Goal: Task Accomplishment & Management: Complete application form

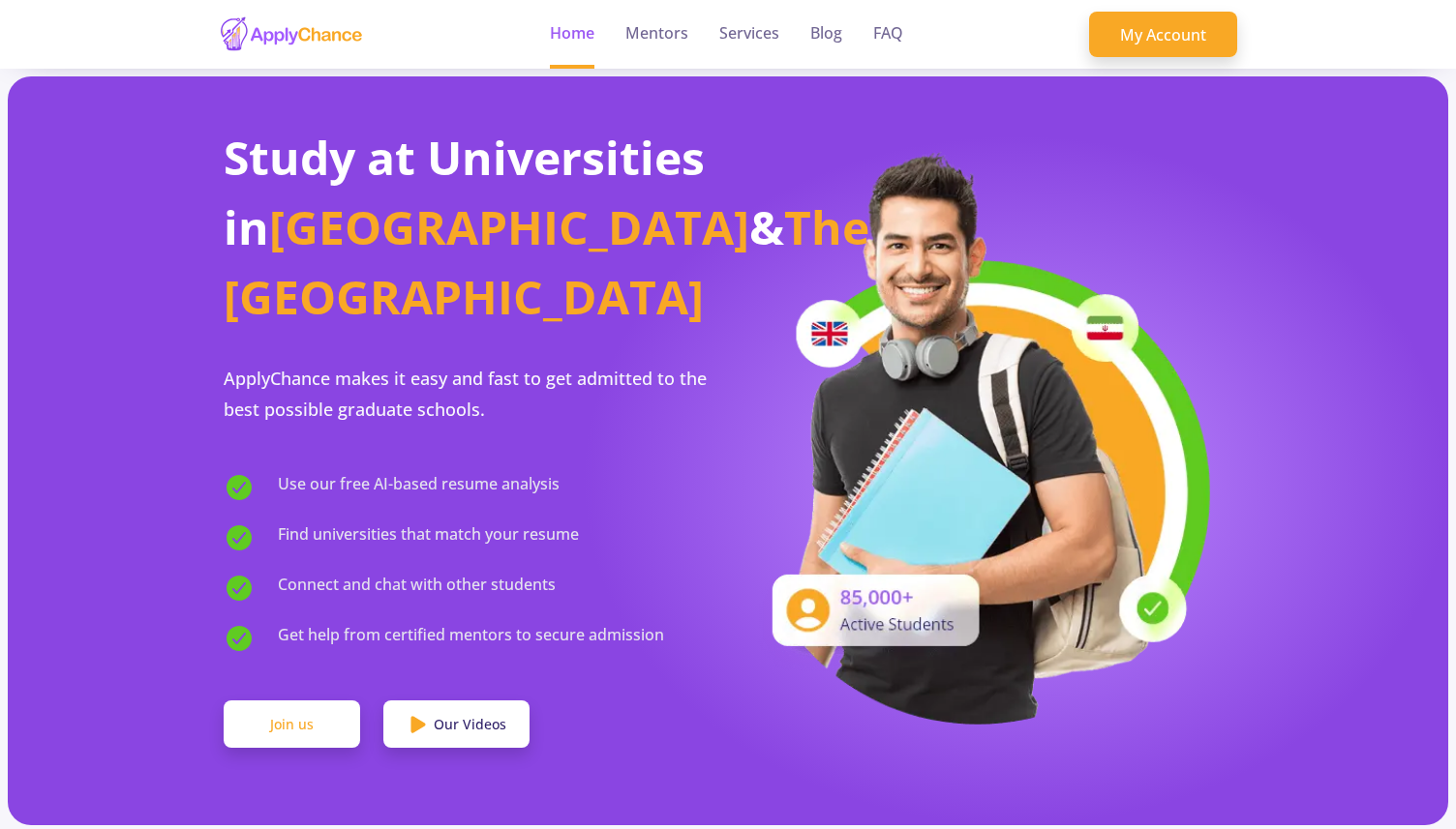
click at [253, 701] on link "Join us" at bounding box center [291, 724] width 136 height 48
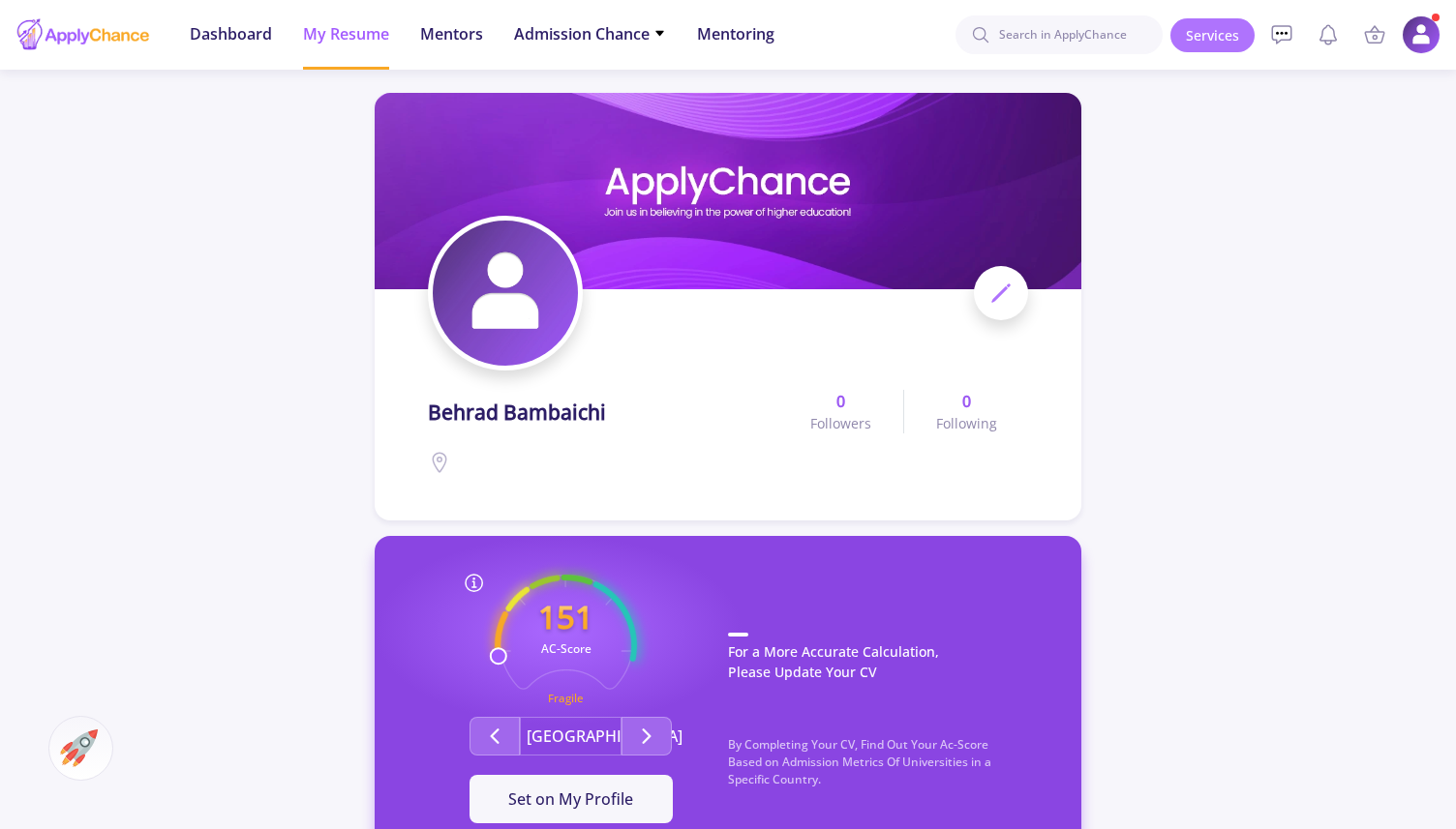
click at [1218, 25] on link "Services" at bounding box center [1213, 35] width 84 height 34
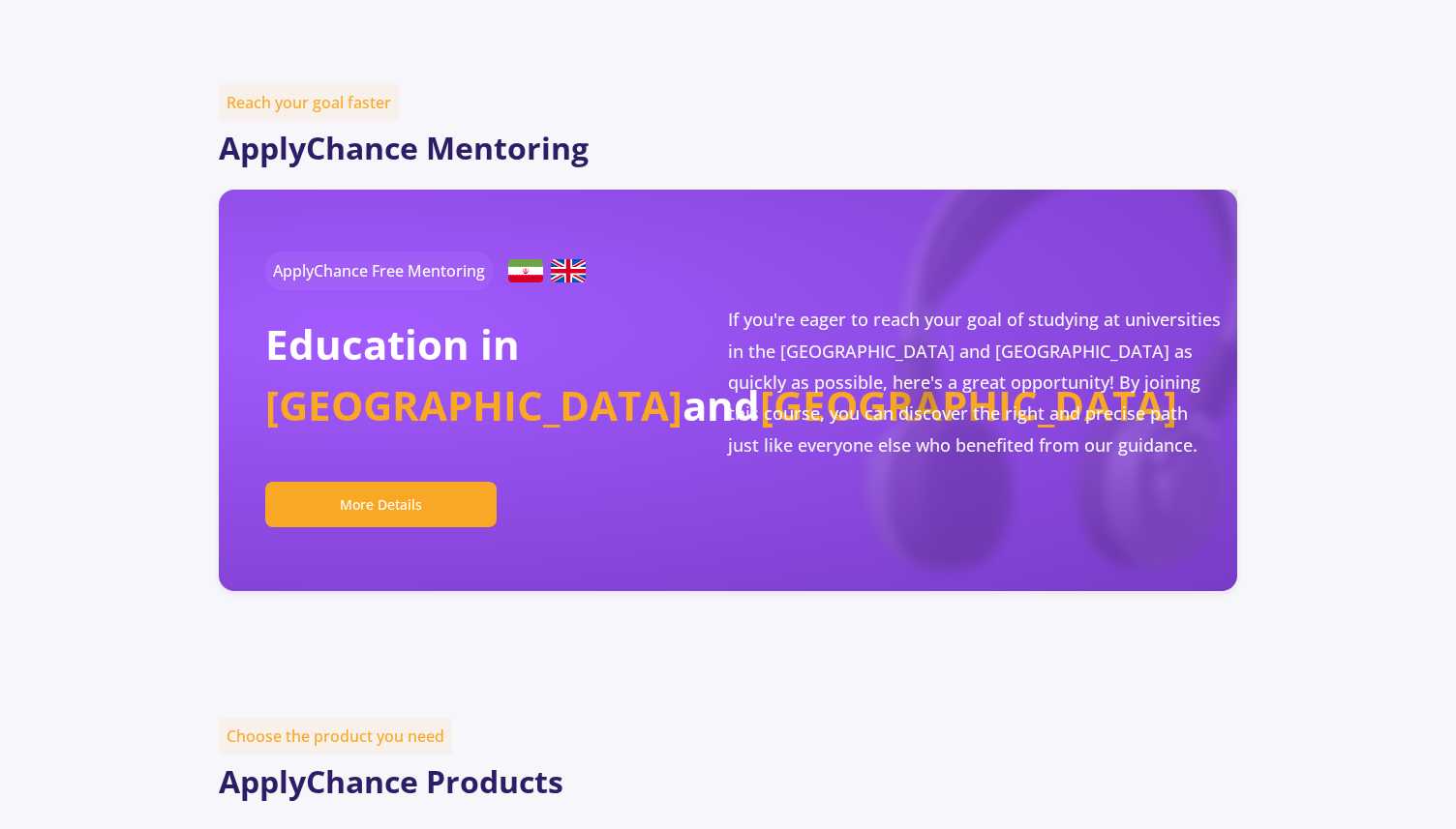
scroll to position [535, 0]
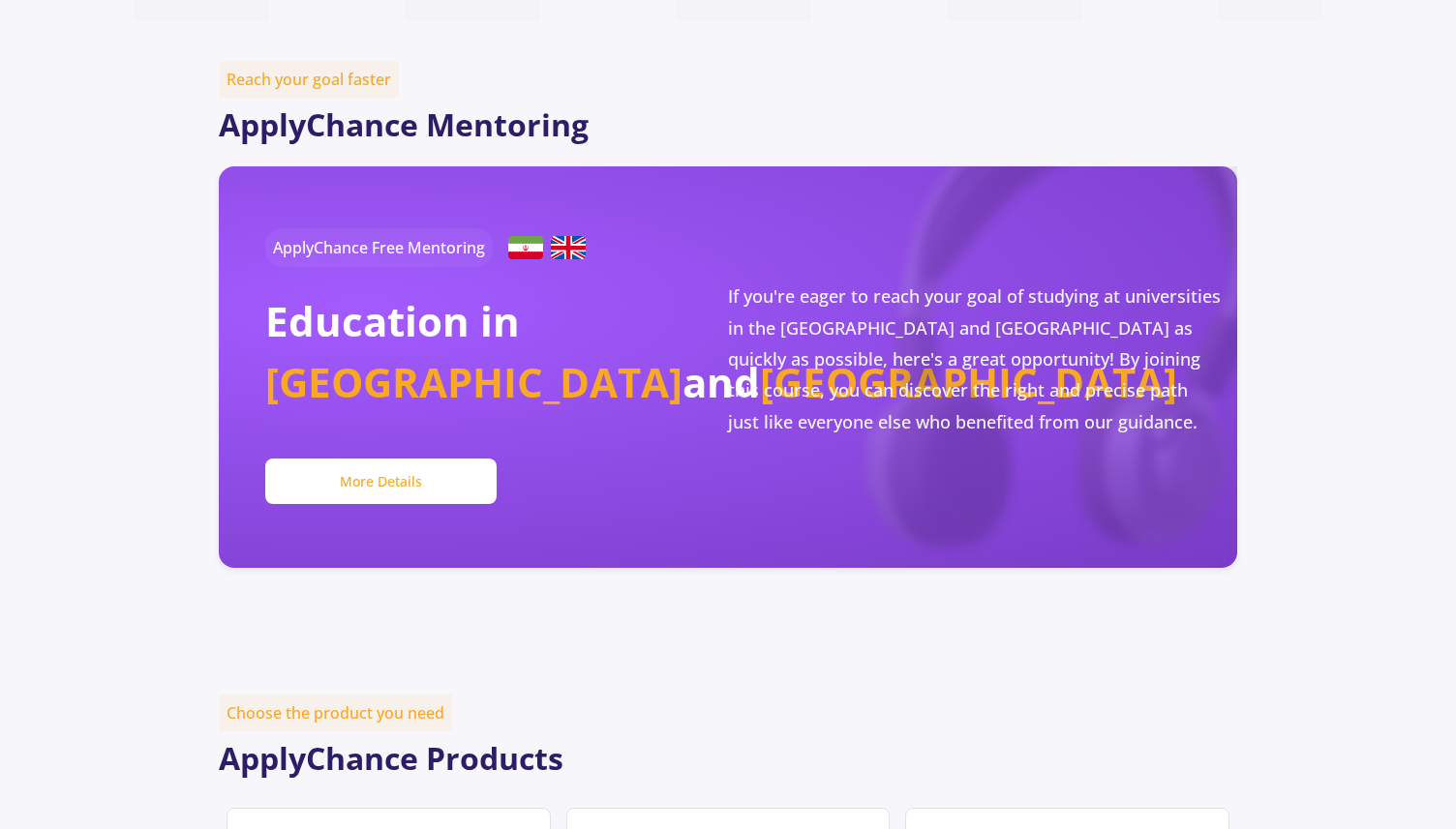
click at [395, 482] on button "More Details" at bounding box center [381, 482] width 231 height 45
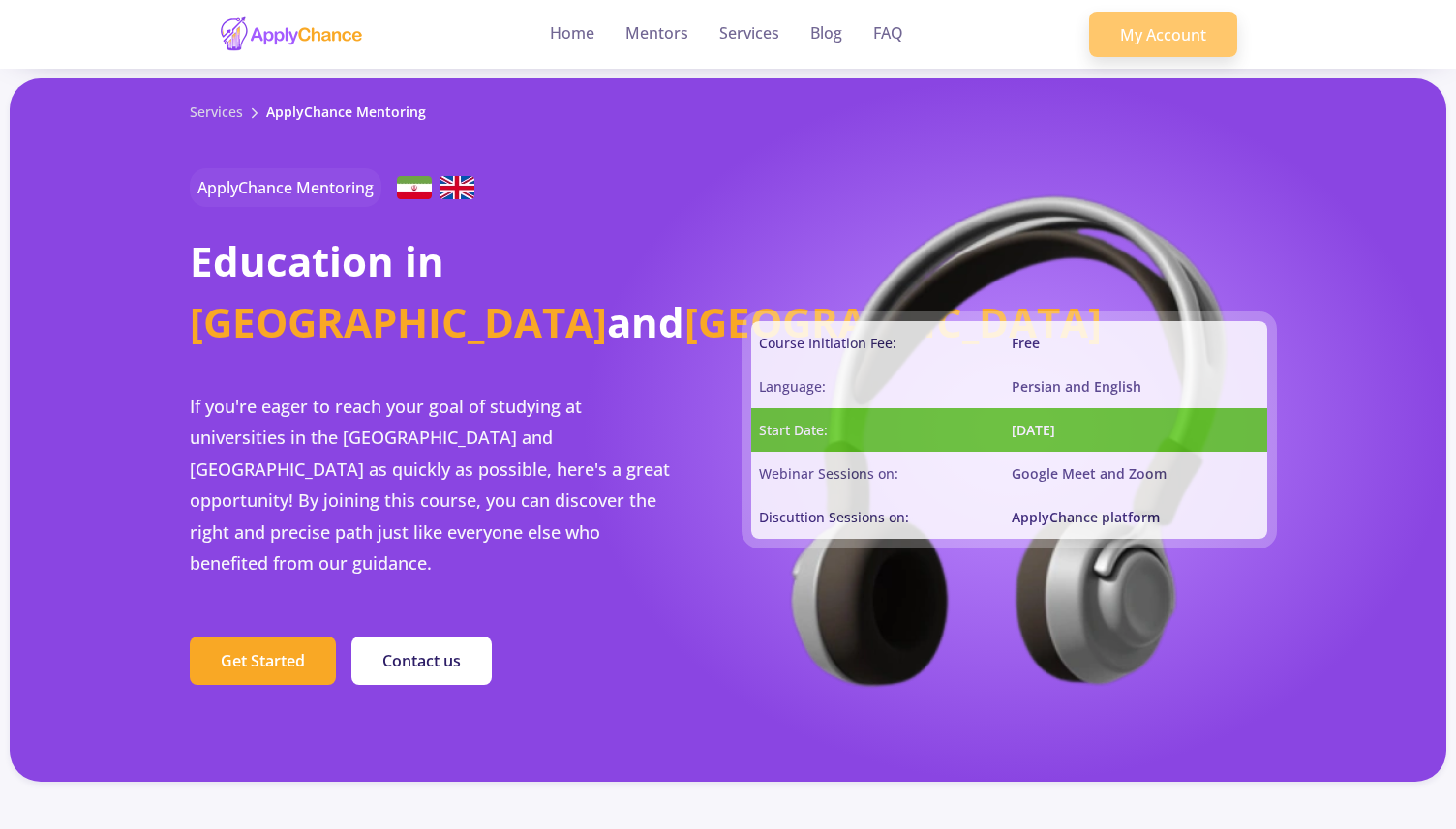
click at [1193, 24] on link "My Account" at bounding box center [1162, 34] width 148 height 46
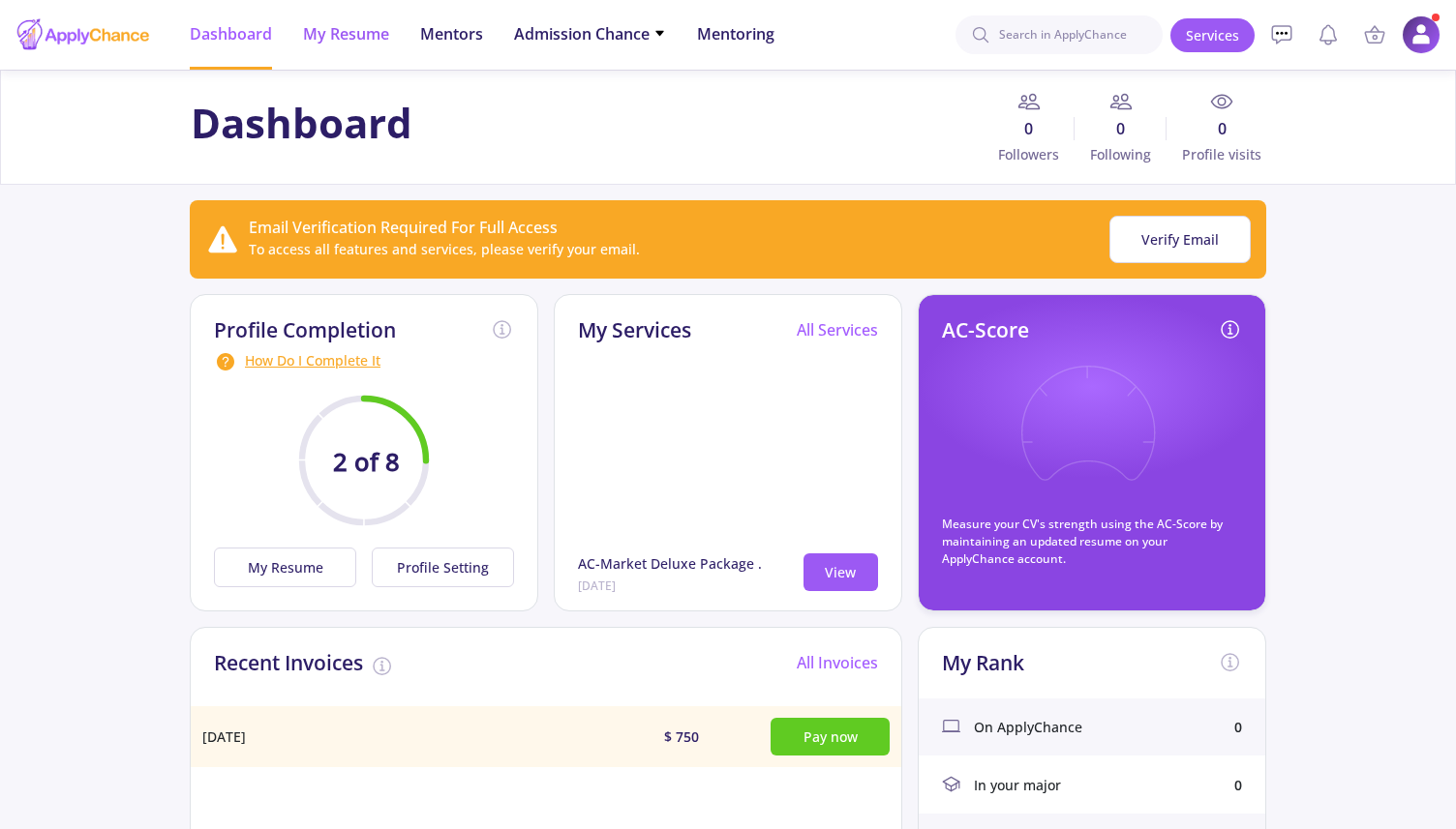
click at [335, 36] on span "My Resume" at bounding box center [347, 34] width 86 height 23
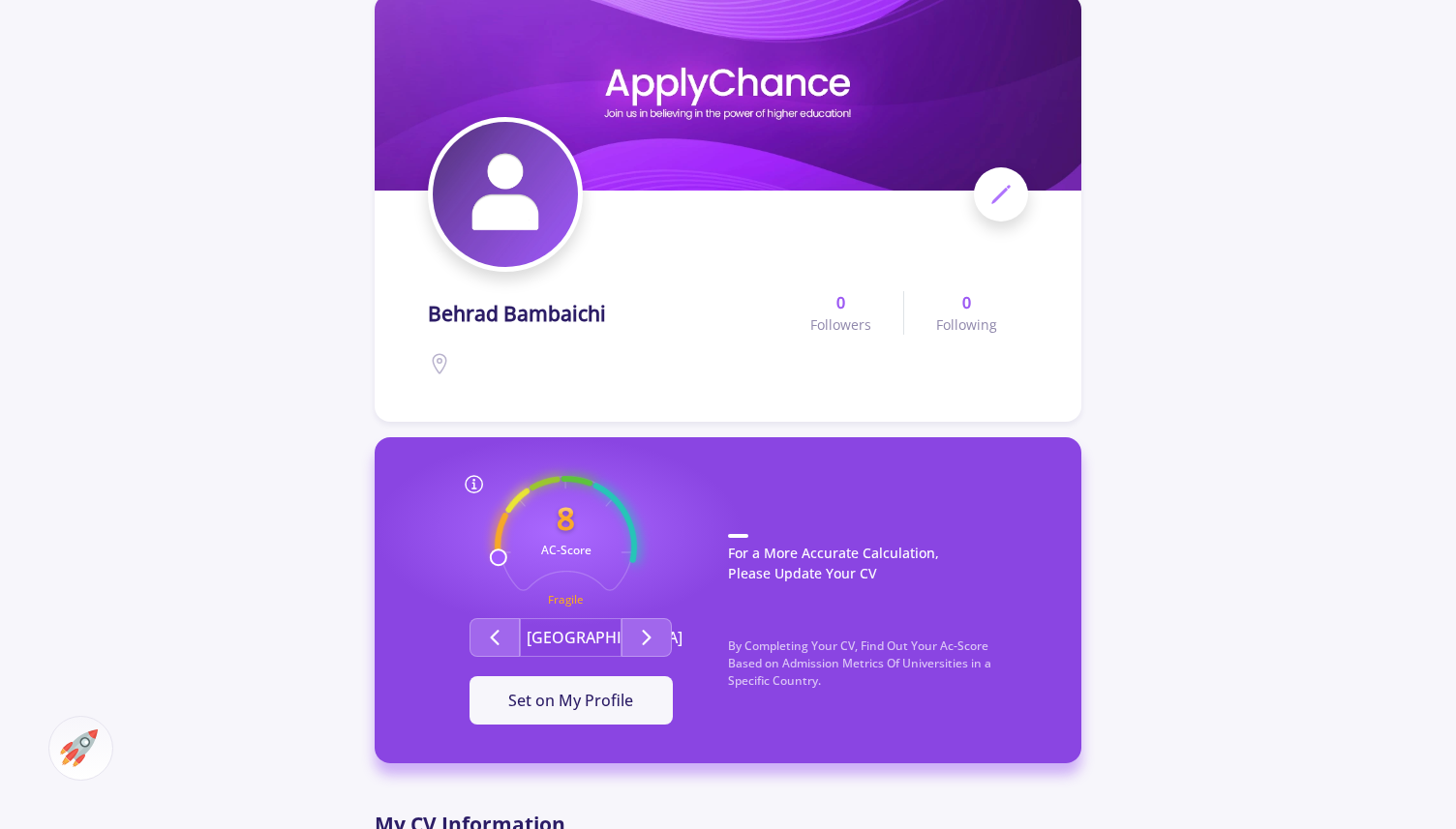
scroll to position [590, 0]
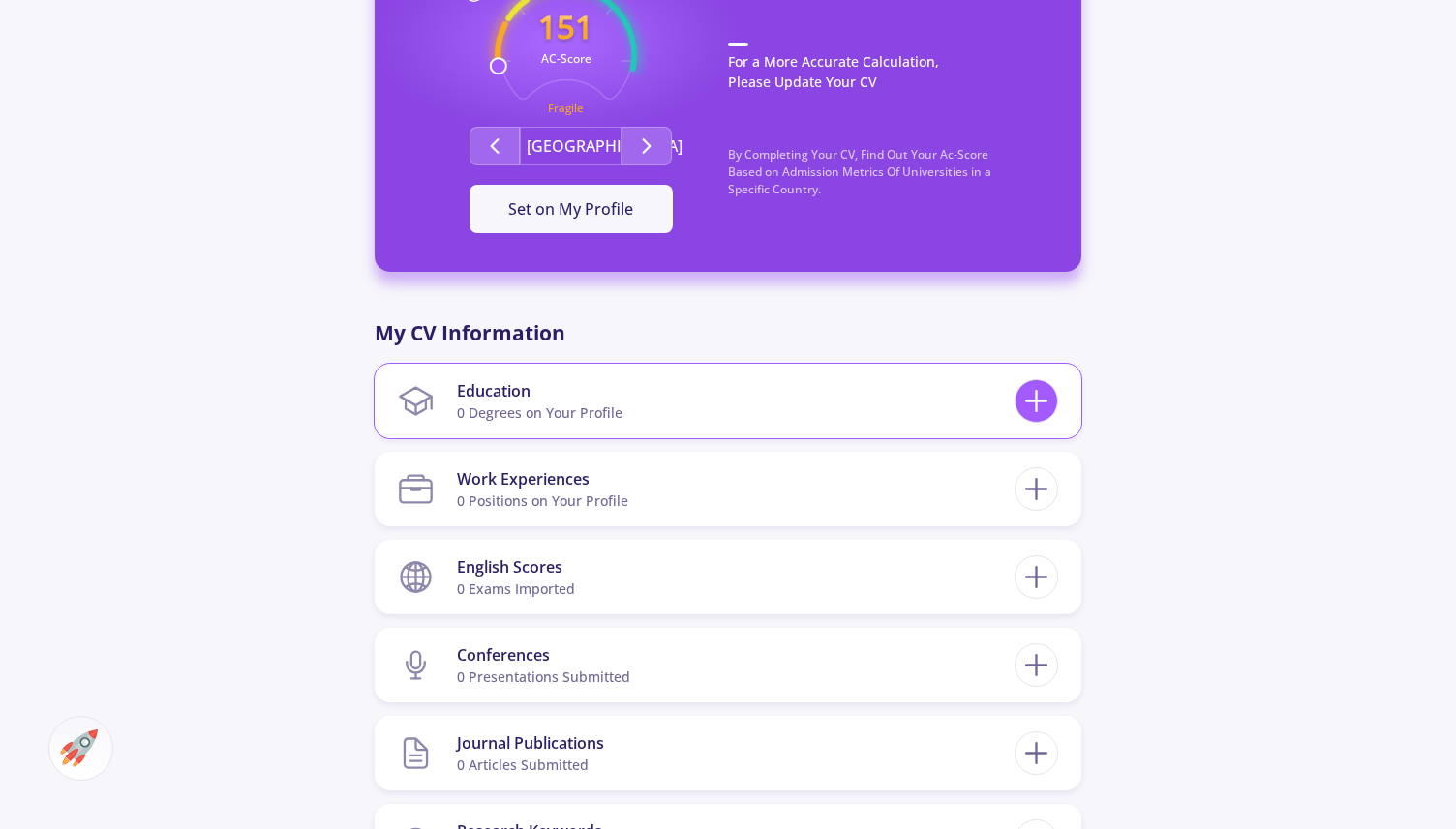
click at [1037, 401] on line at bounding box center [1036, 401] width 21 height 0
checkbox input "false"
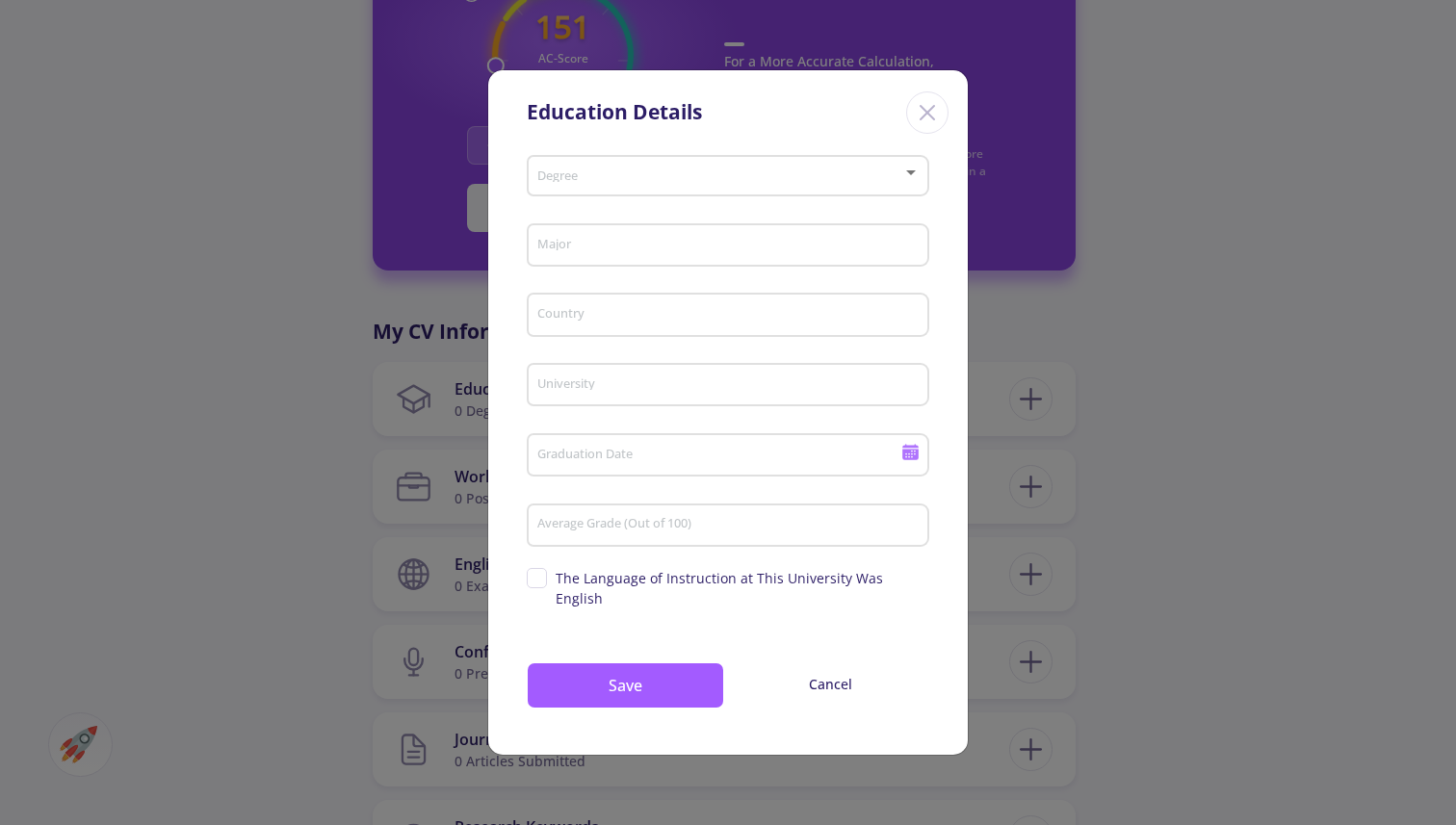
click at [664, 183] on span at bounding box center [723, 176] width 362 height 14
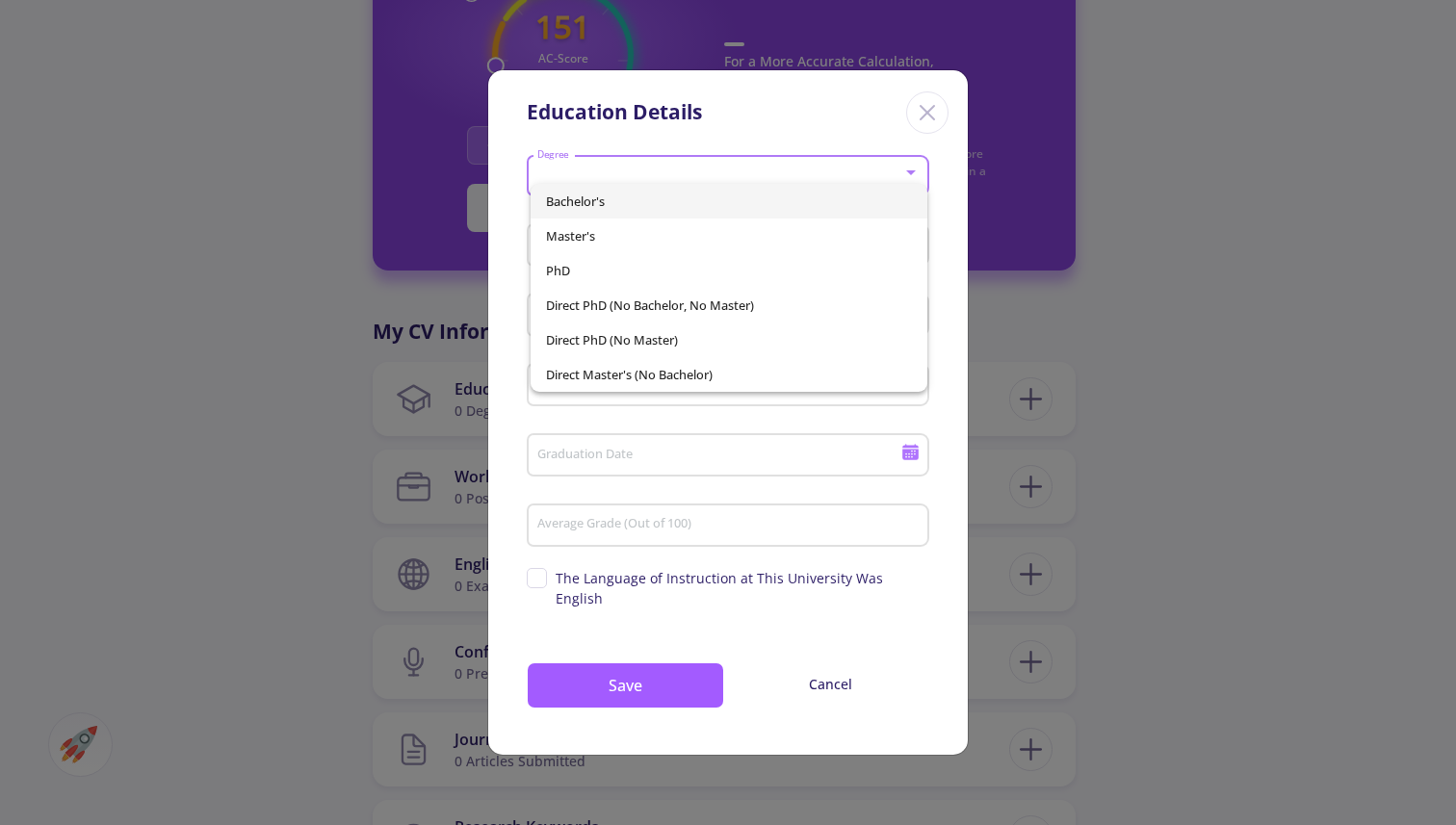
click at [650, 199] on span "Bachelor's" at bounding box center [729, 202] width 367 height 35
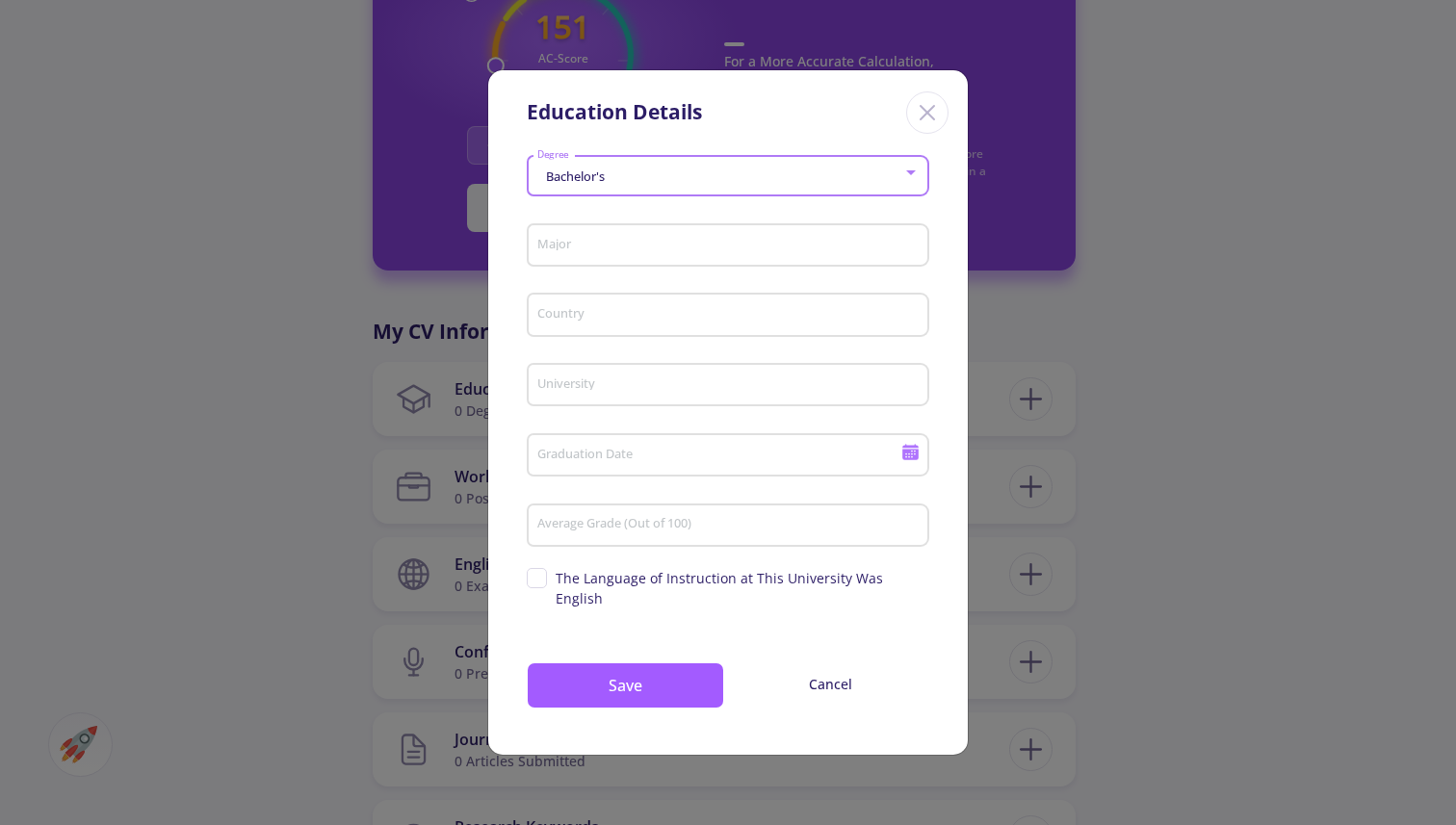
click at [653, 245] on div "Major" at bounding box center [728, 241] width 385 height 50
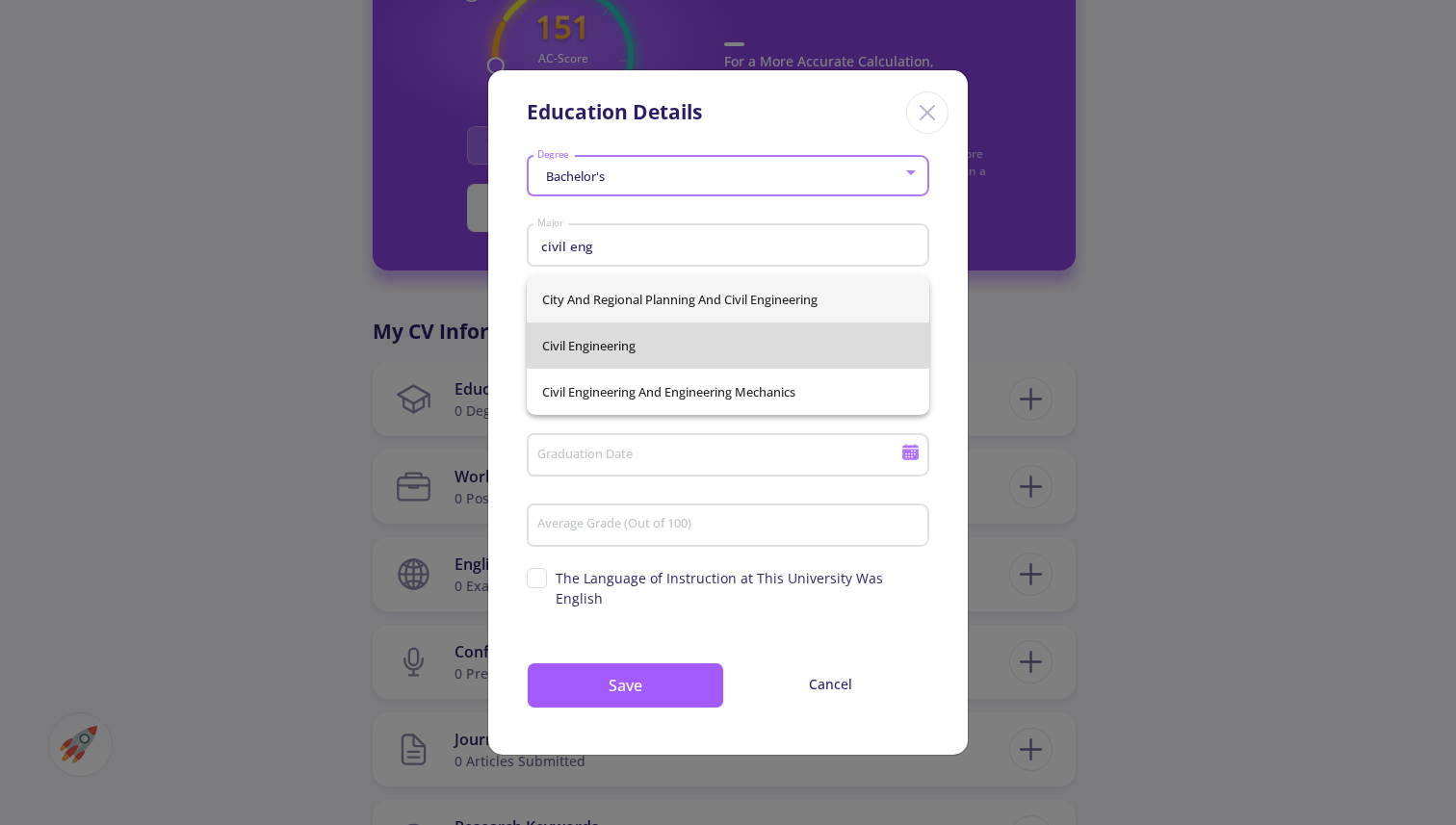
click at [667, 339] on span "Civil Engineering" at bounding box center [728, 345] width 372 height 46
type input "Civil Engineering"
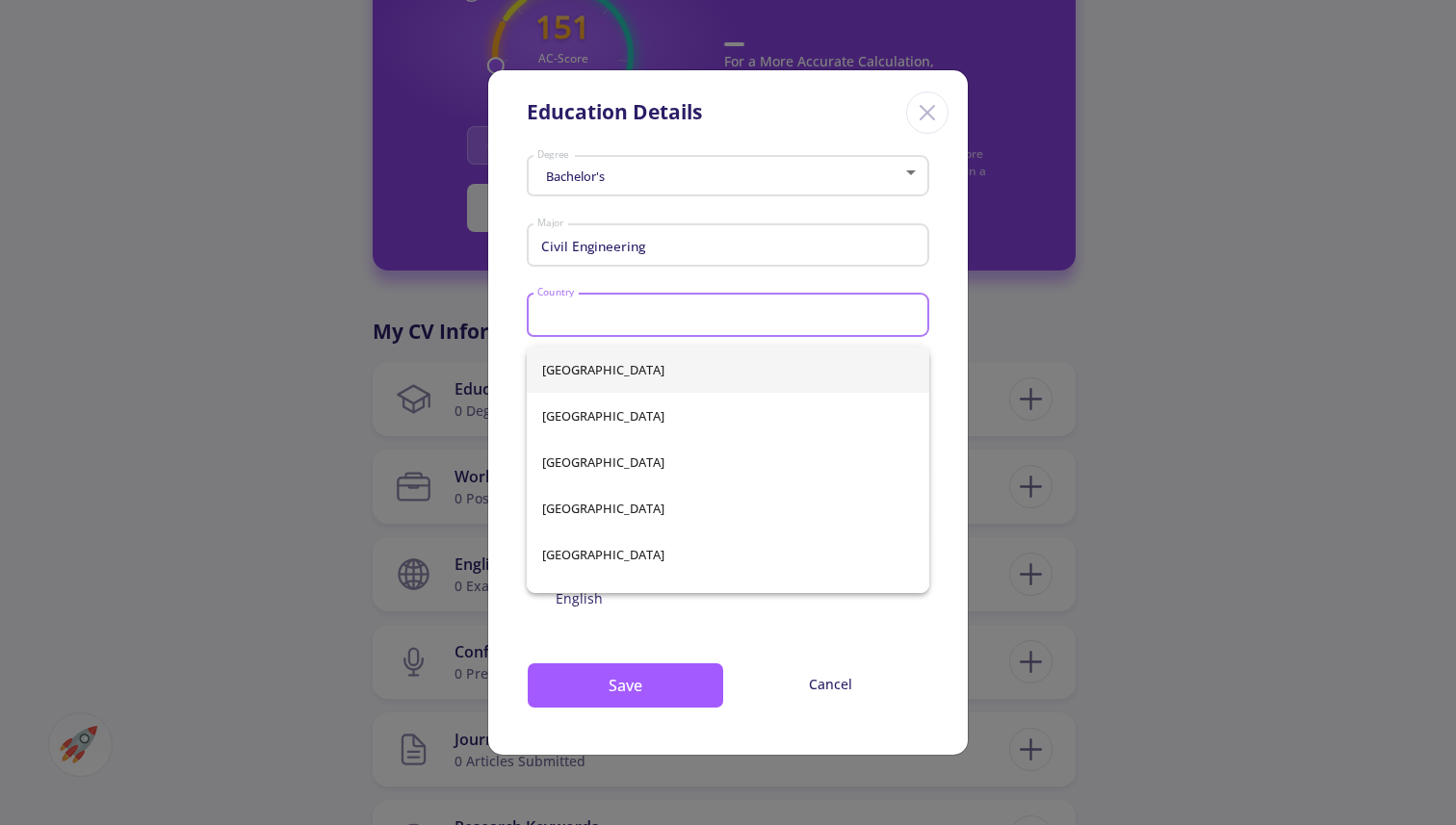
click at [729, 324] on input "Country" at bounding box center [731, 316] width 390 height 18
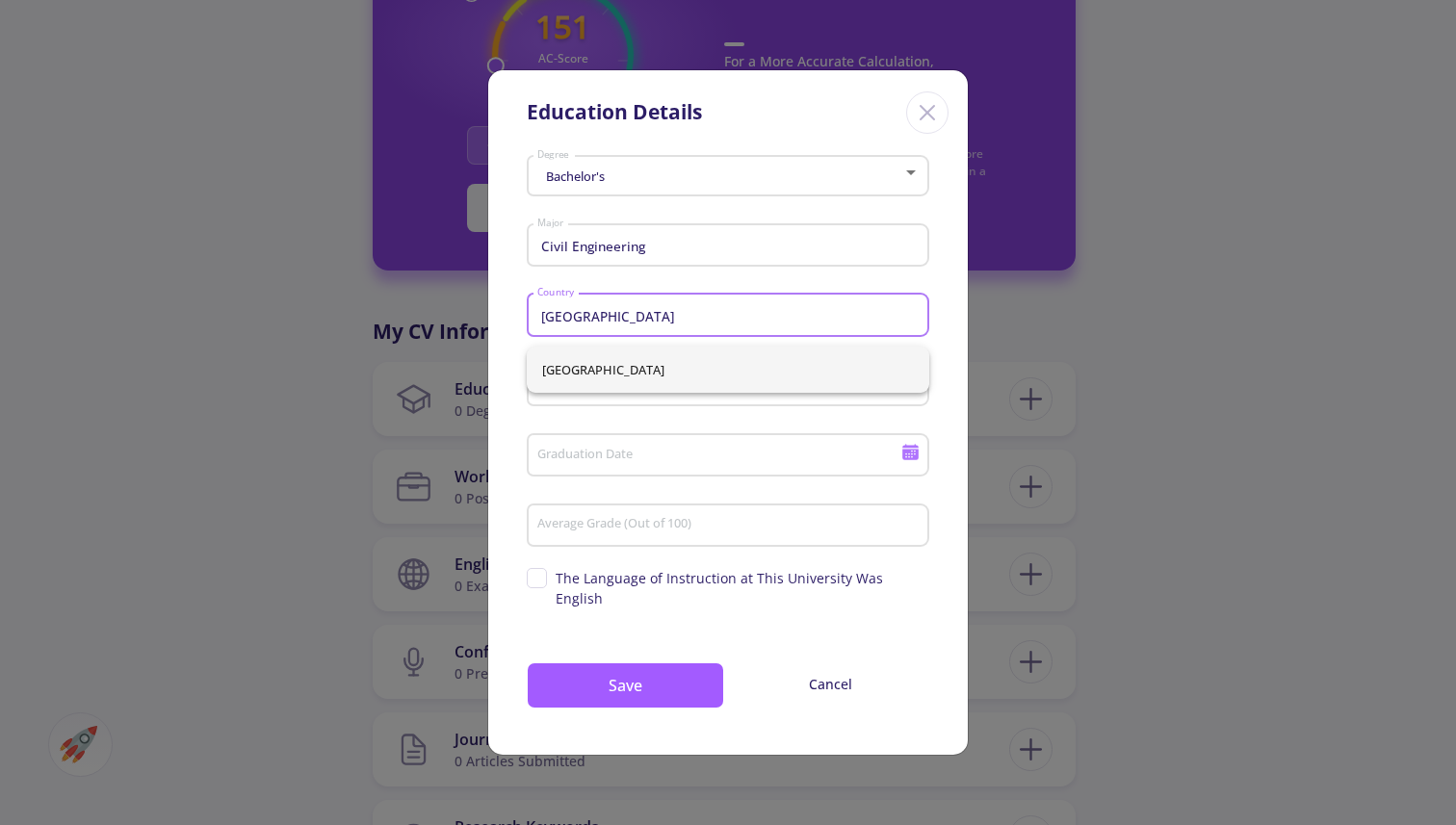
type input "[GEOGRAPHIC_DATA]"
click at [790, 352] on div "[GEOGRAPHIC_DATA]" at bounding box center [728, 369] width 402 height 46
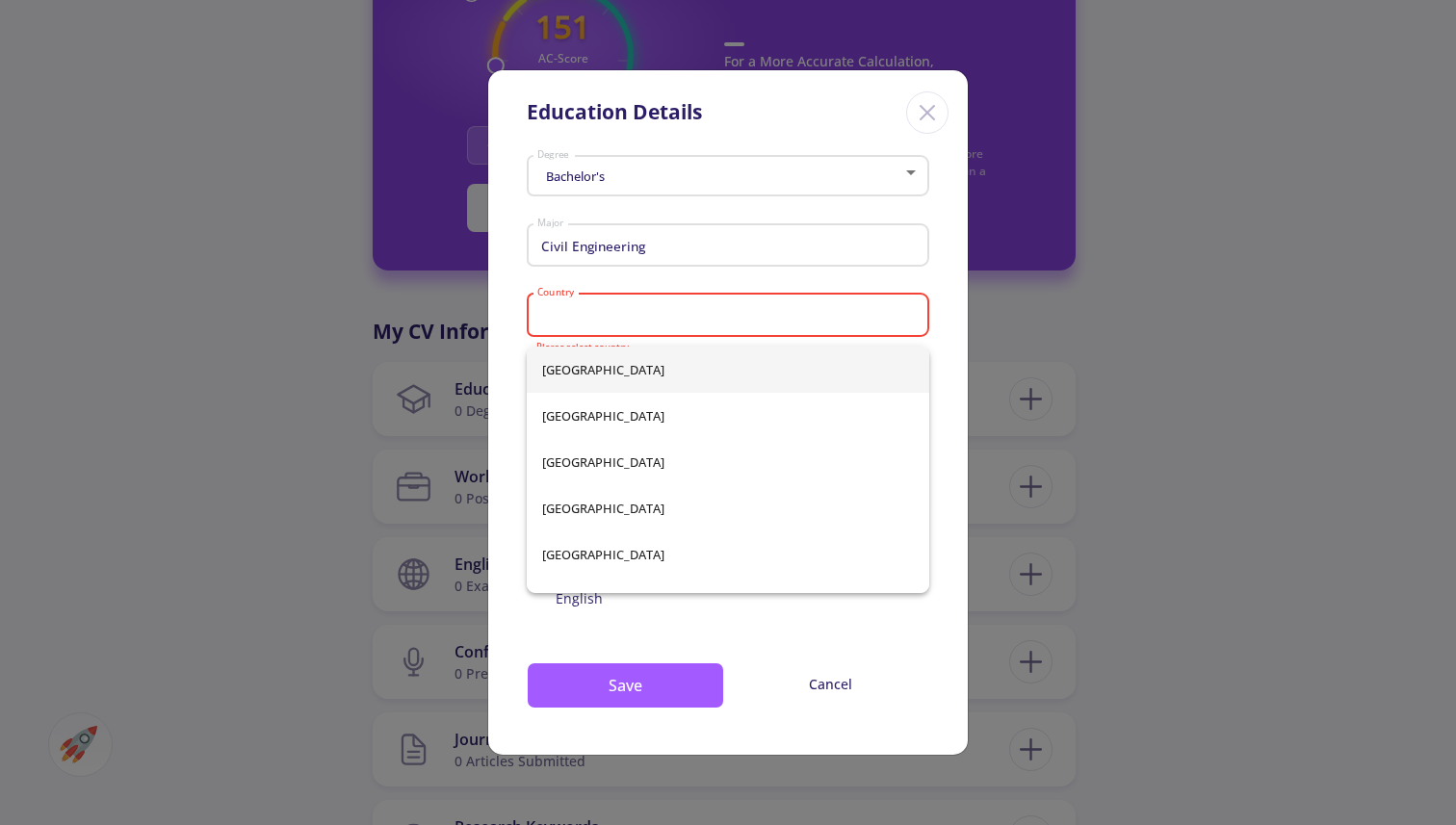
click at [852, 265] on div "Civil Engineering Major" at bounding box center [728, 241] width 385 height 50
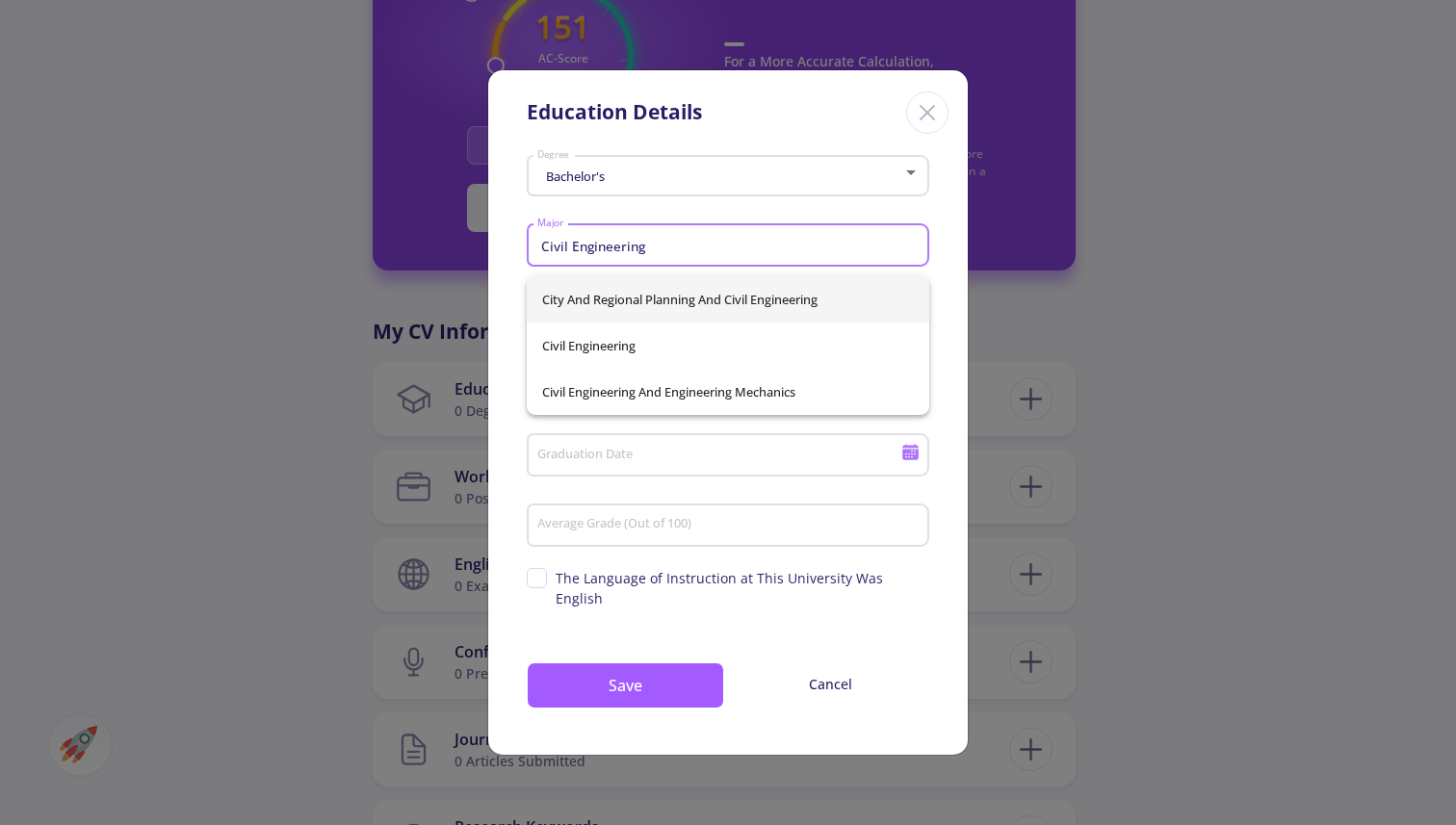
click at [911, 250] on input "Civil Engineering" at bounding box center [731, 246] width 390 height 18
click at [939, 250] on div "Bachelor's Degree Civil Engineering Major Country Please select country Univers…" at bounding box center [728, 451] width 479 height 607
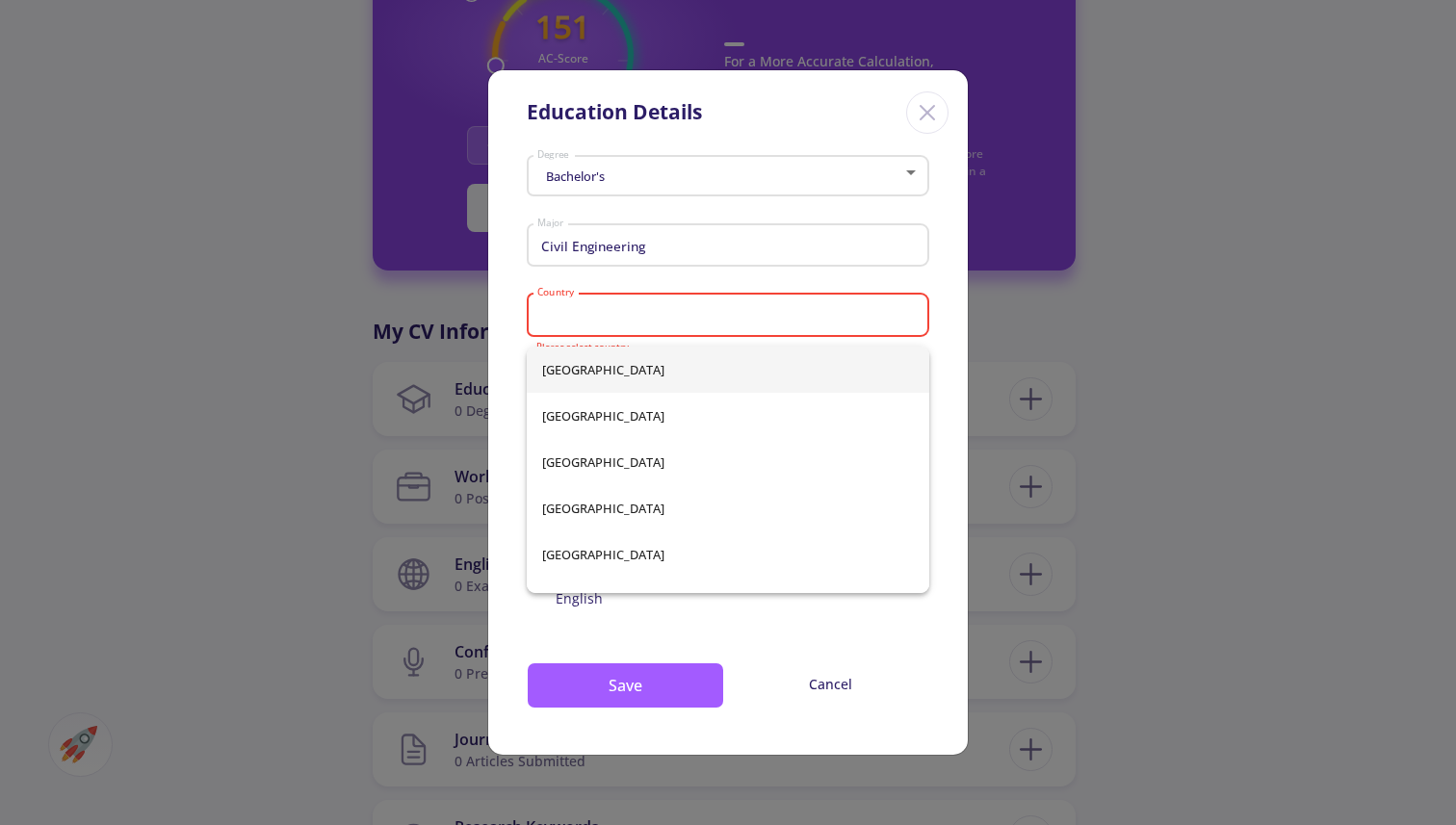
click at [901, 324] on input "Country" at bounding box center [731, 316] width 390 height 18
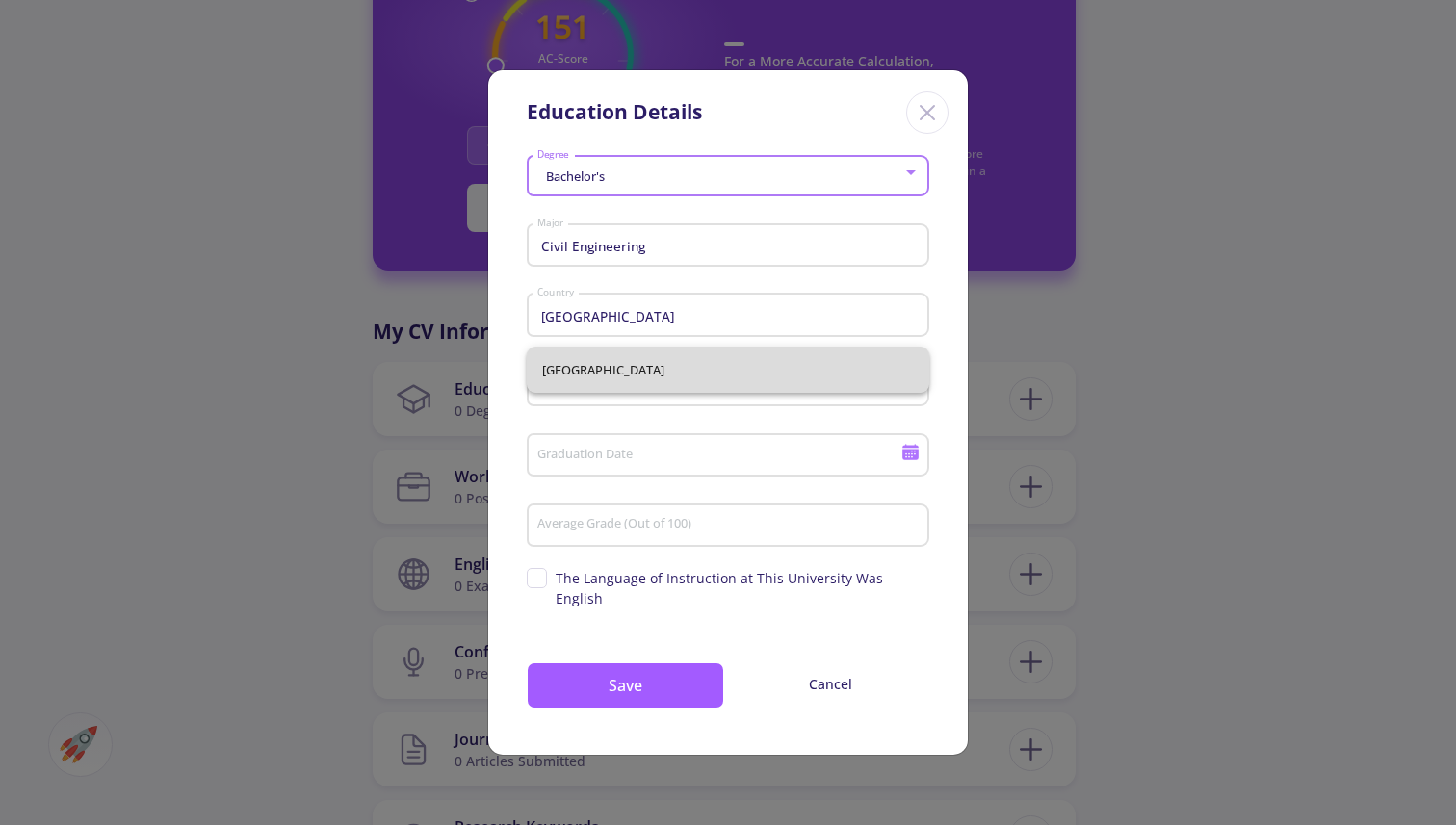
click at [724, 373] on span "[GEOGRAPHIC_DATA]" at bounding box center [728, 369] width 372 height 46
type input "[GEOGRAPHIC_DATA]"
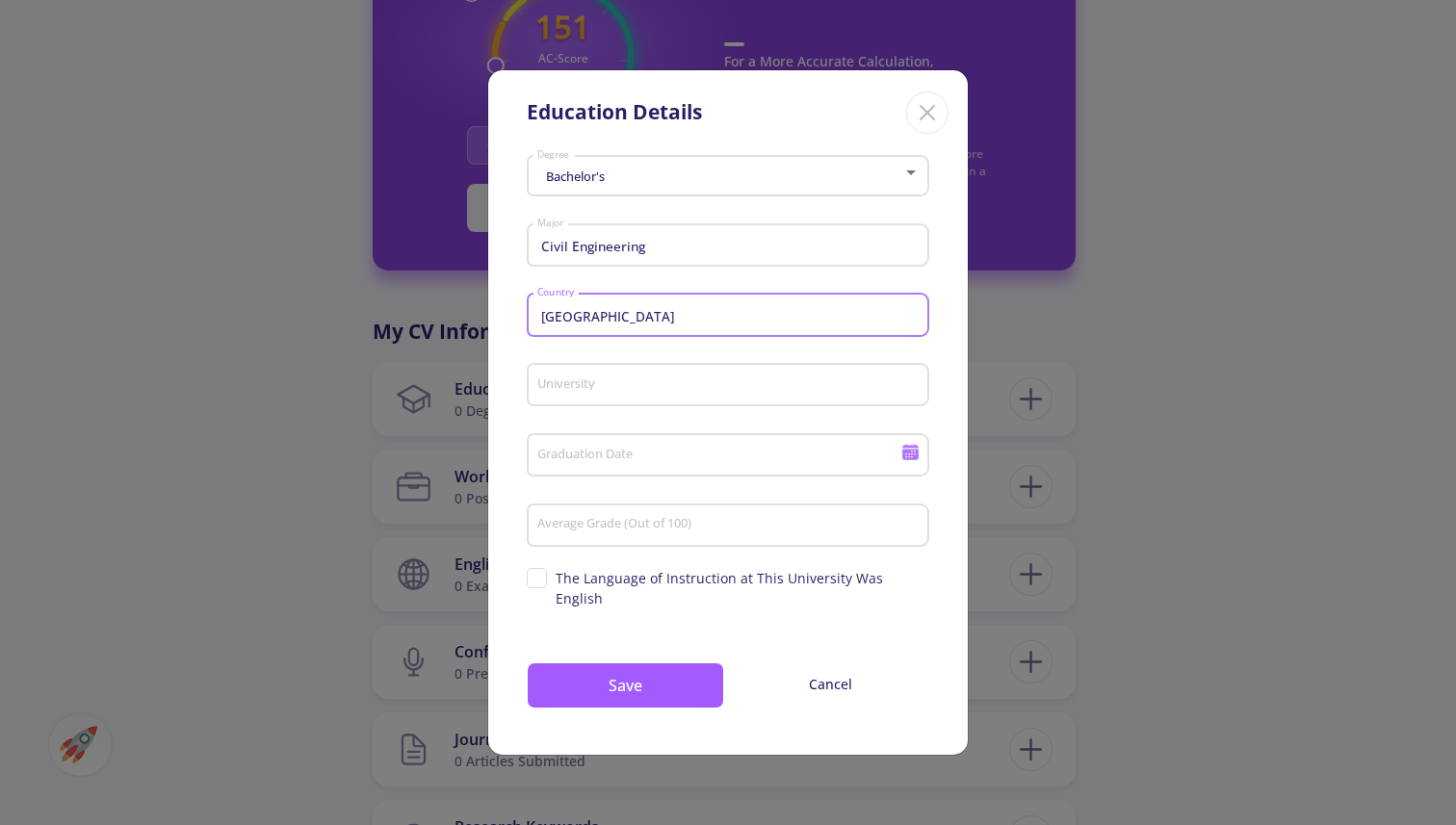
click at [753, 535] on input "Average Grade (Out of 100)" at bounding box center [731, 526] width 390 height 18
type input "70"
click at [720, 406] on div "University" at bounding box center [728, 381] width 385 height 50
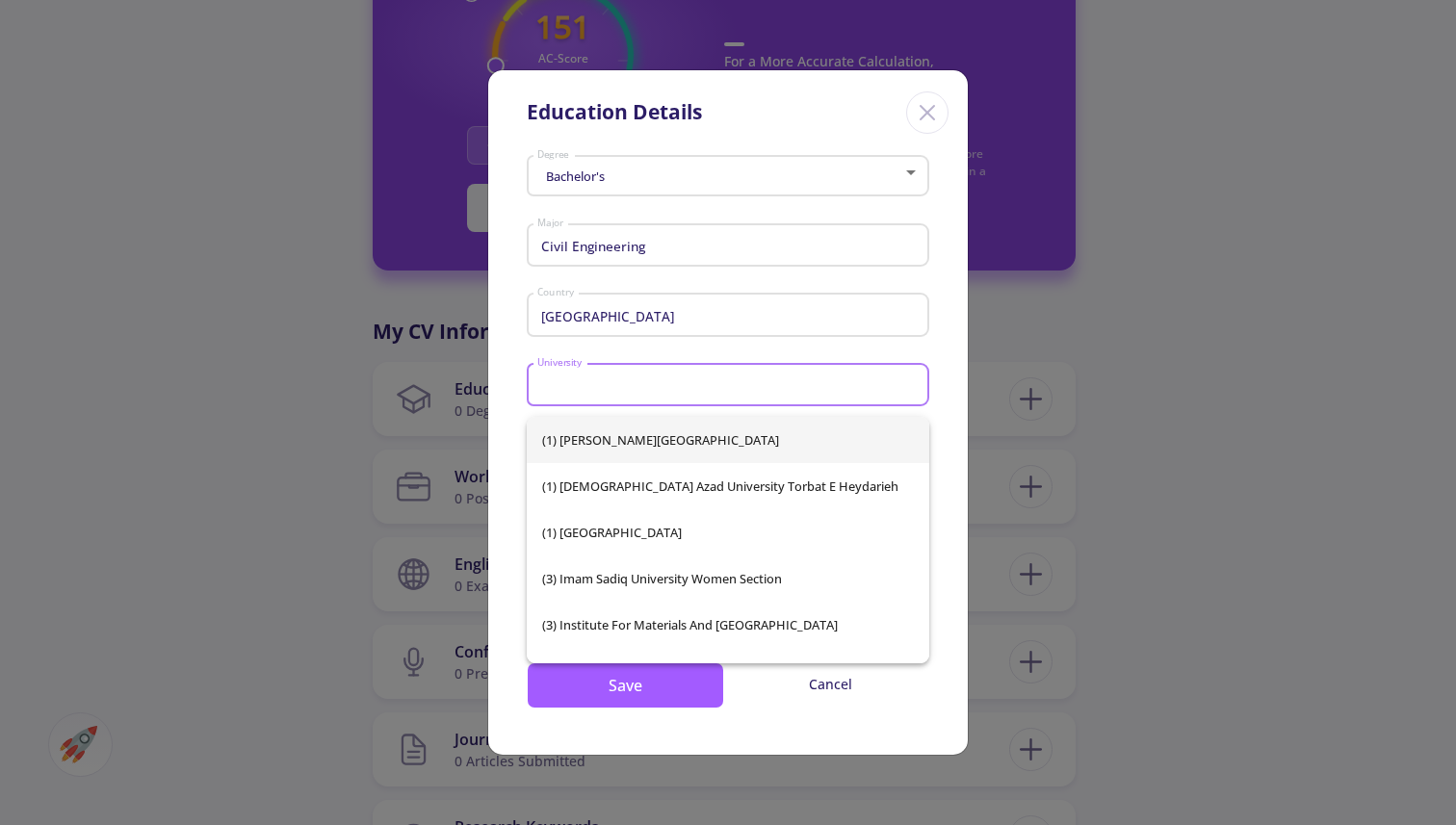
click at [718, 394] on input "University" at bounding box center [731, 387] width 390 height 18
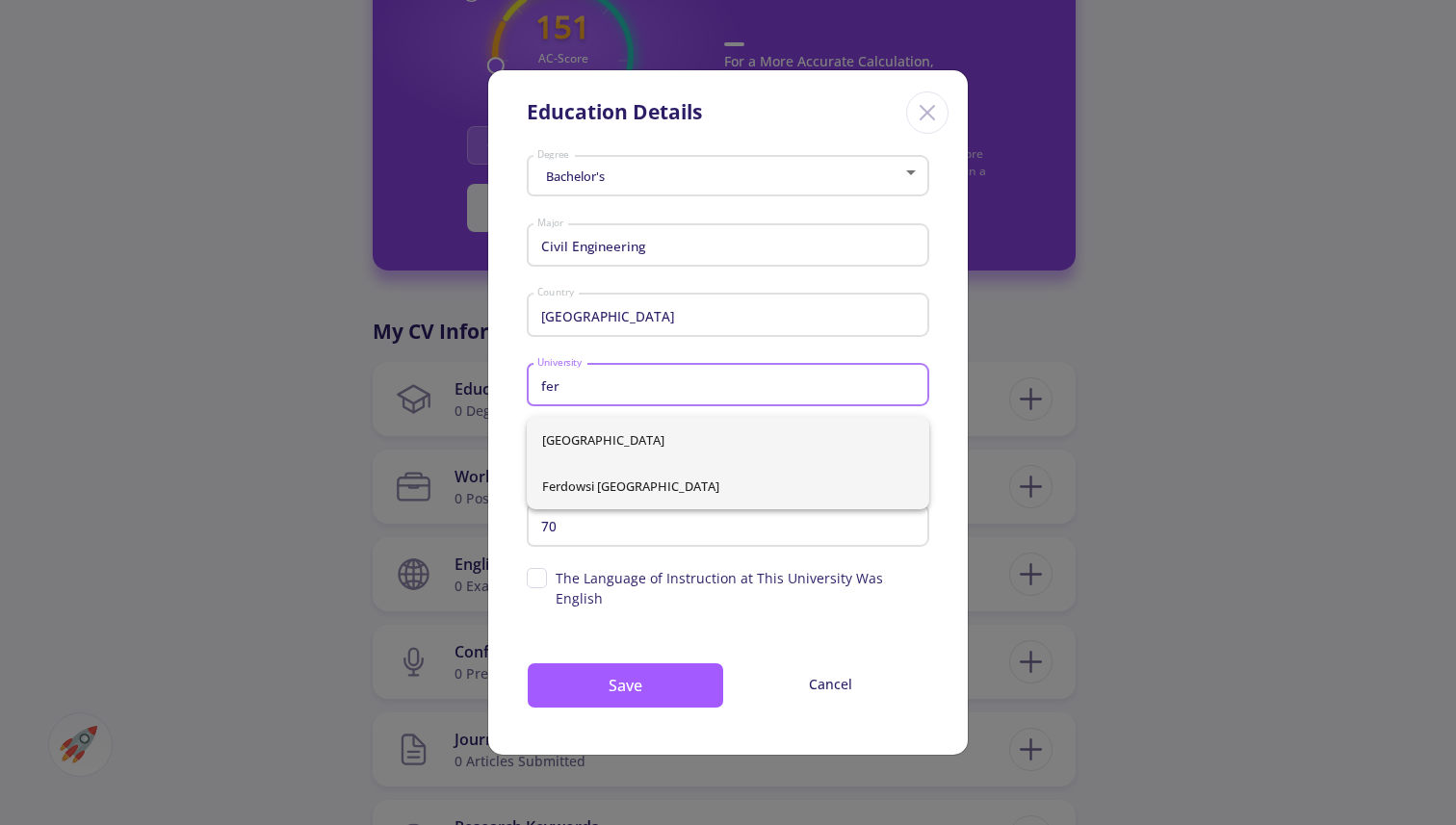
click at [708, 475] on span "Ferdowsi [GEOGRAPHIC_DATA]" at bounding box center [728, 486] width 372 height 46
type input "Ferdowsi [GEOGRAPHIC_DATA]"
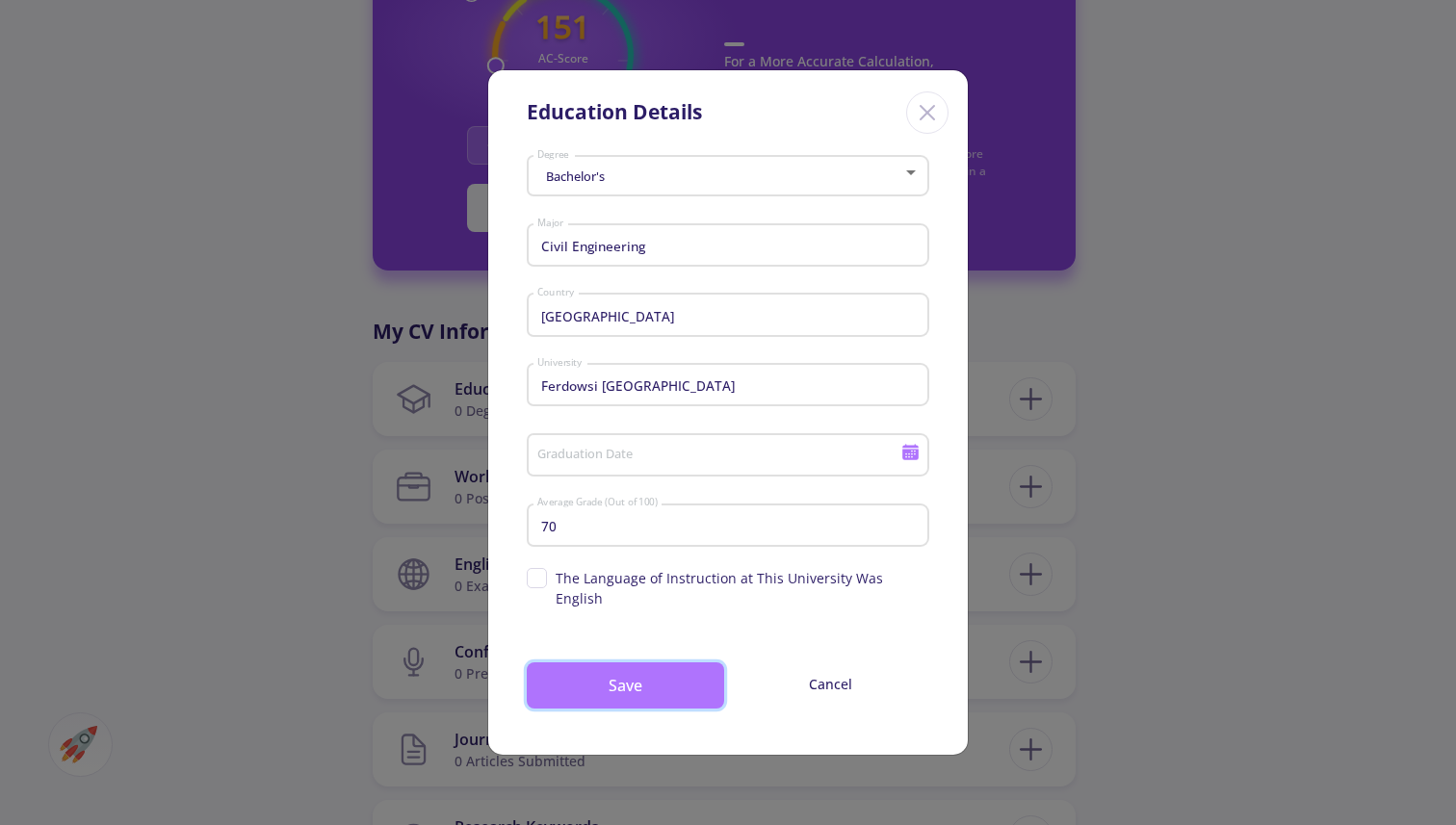
click at [657, 662] on button "Save" at bounding box center [625, 685] width 198 height 46
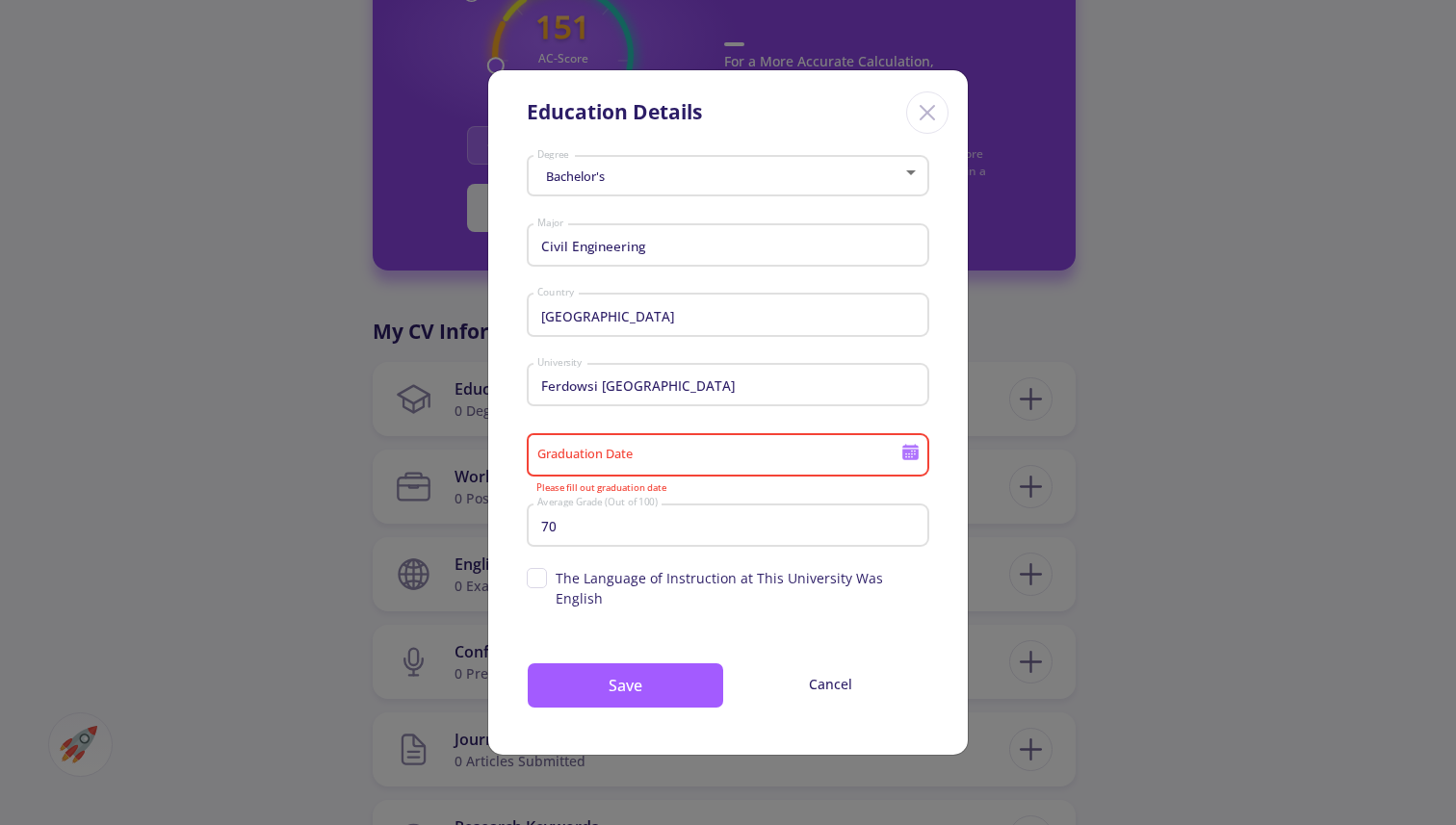
click at [712, 453] on div "Graduation Date" at bounding box center [720, 451] width 366 height 50
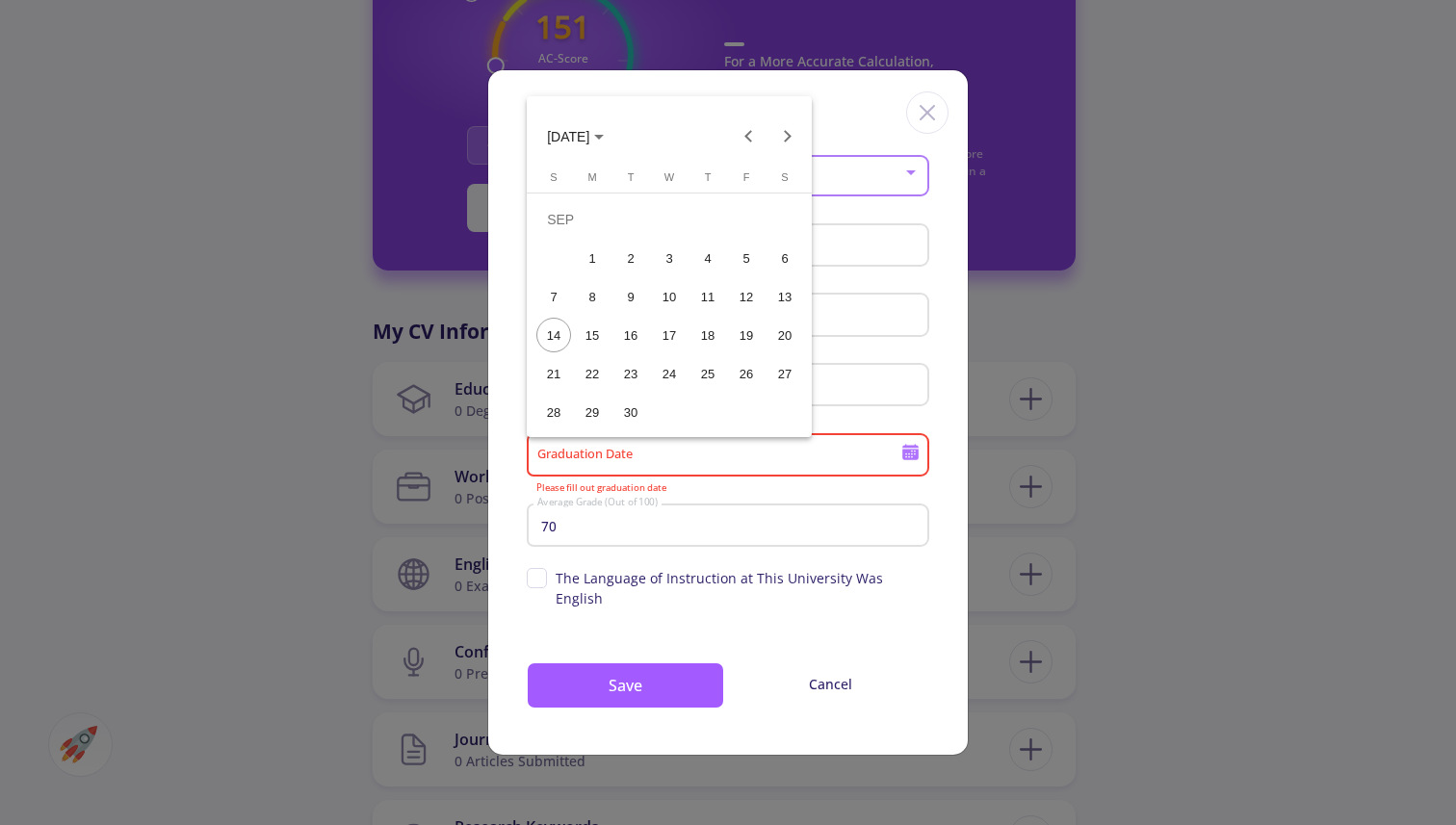
click at [656, 257] on div "3" at bounding box center [669, 258] width 35 height 35
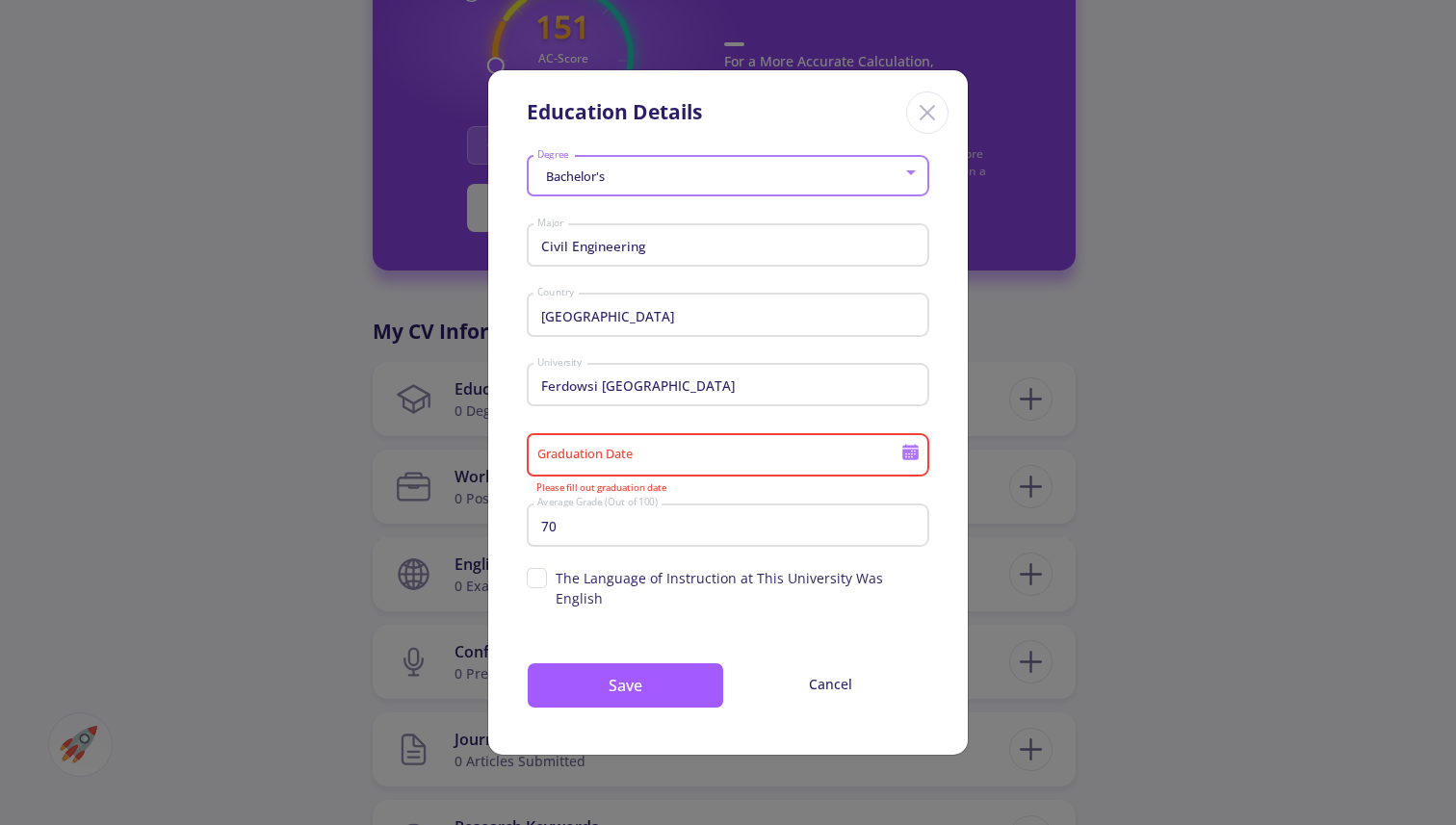
type input "[DATE]"
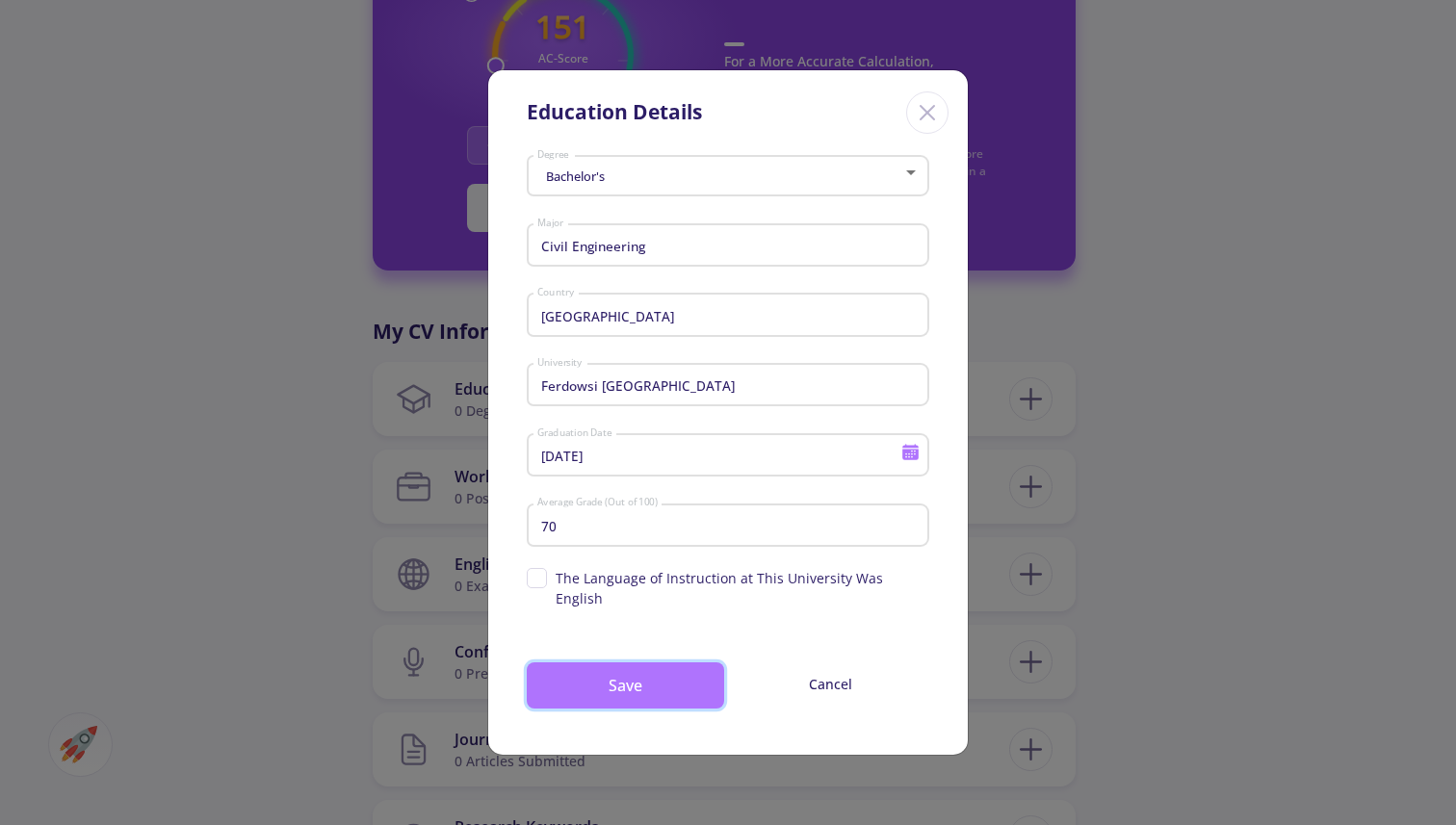
click at [655, 679] on button "Save" at bounding box center [625, 685] width 198 height 46
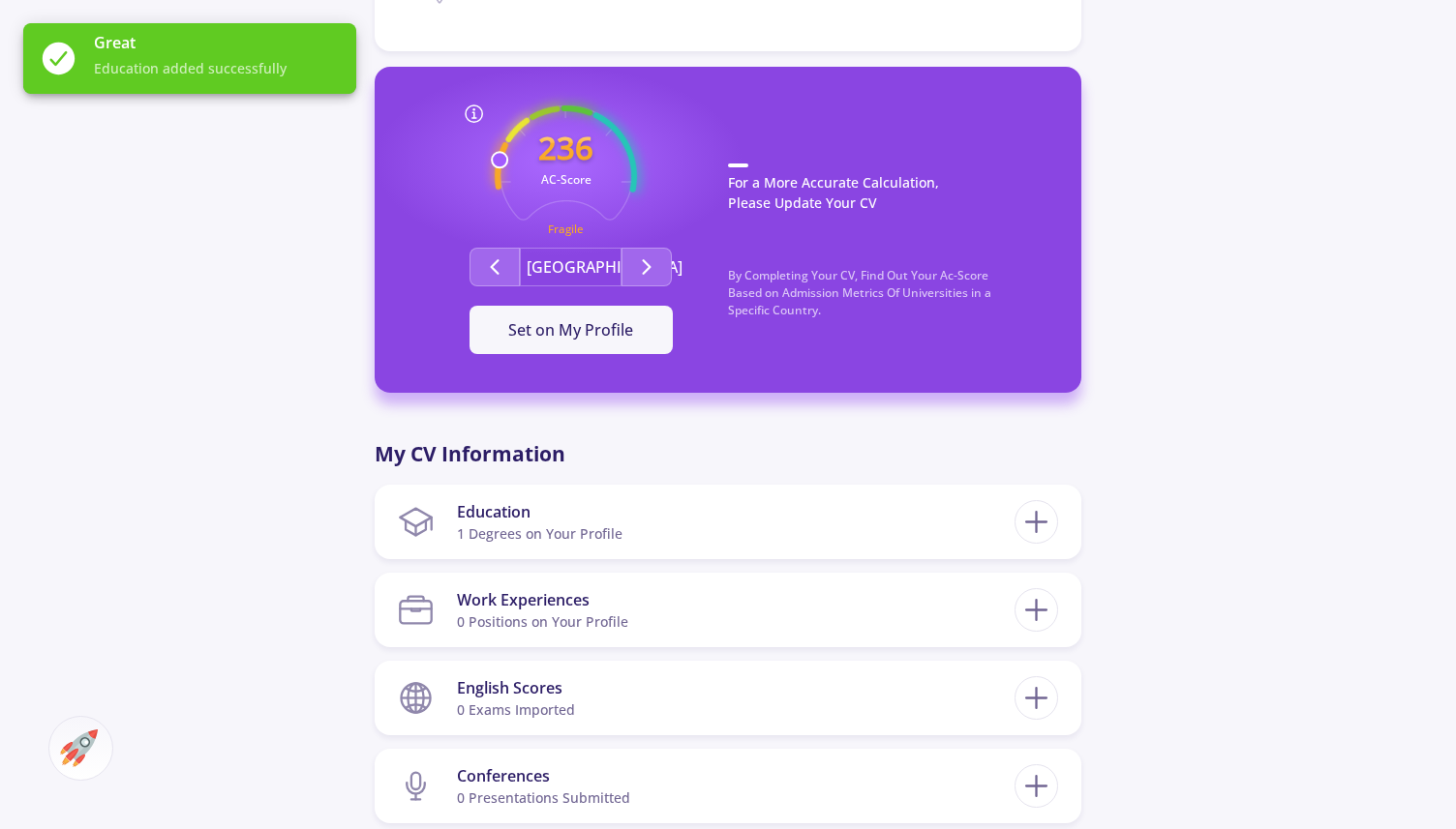
scroll to position [468, 0]
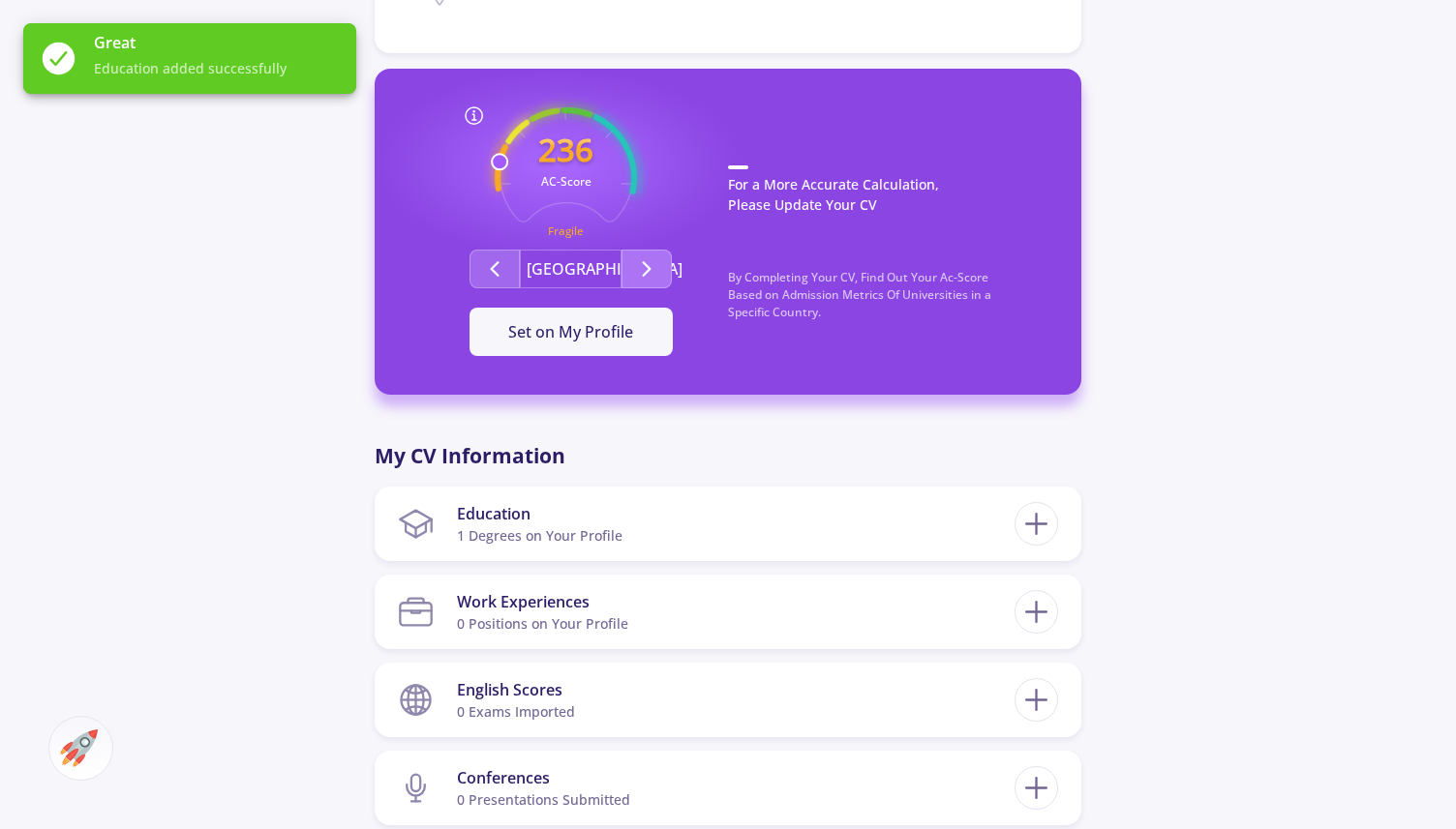
click at [645, 281] on button "Second group" at bounding box center [646, 269] width 50 height 39
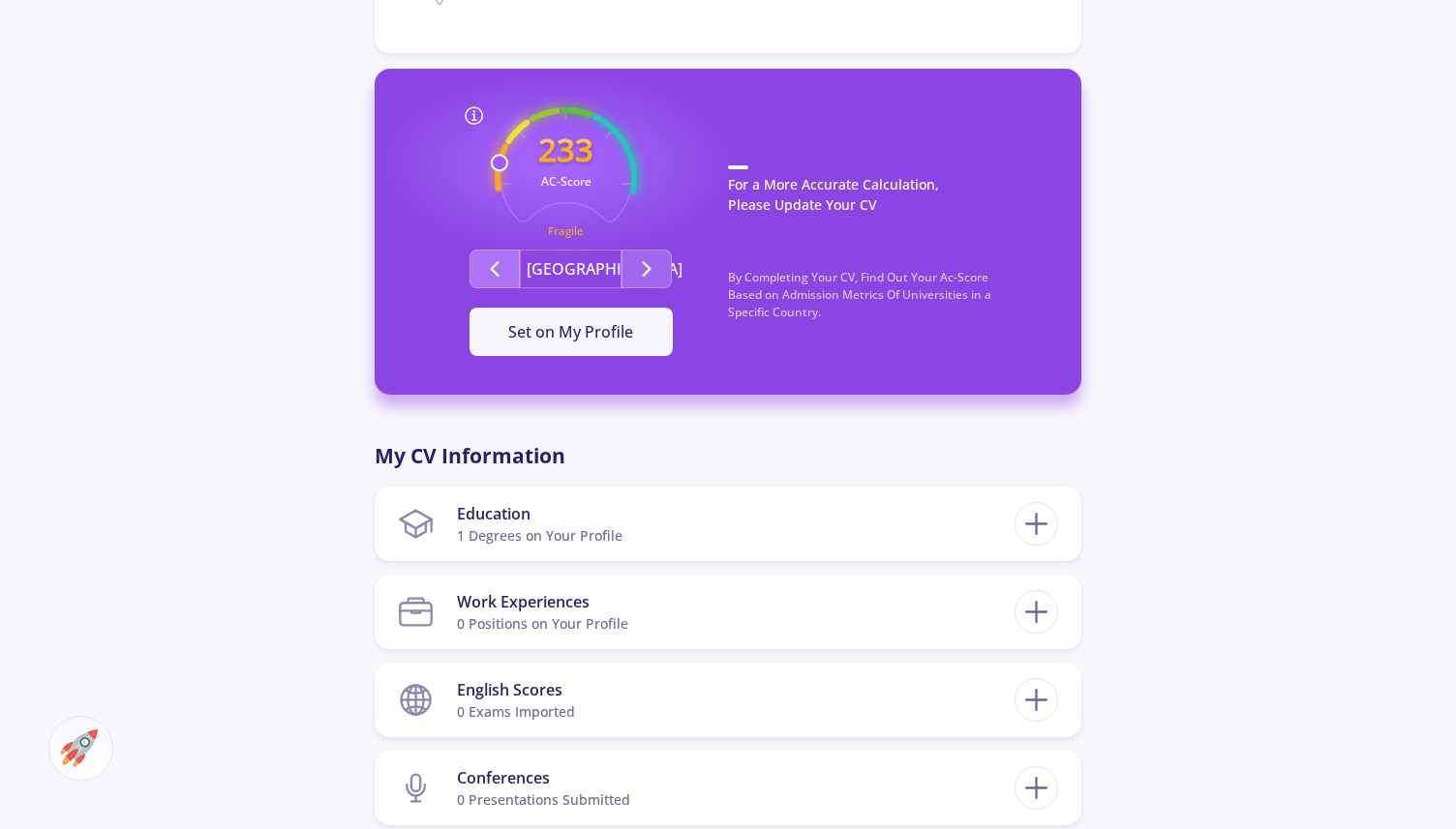
click at [515, 265] on button "Second group" at bounding box center [494, 269] width 50 height 39
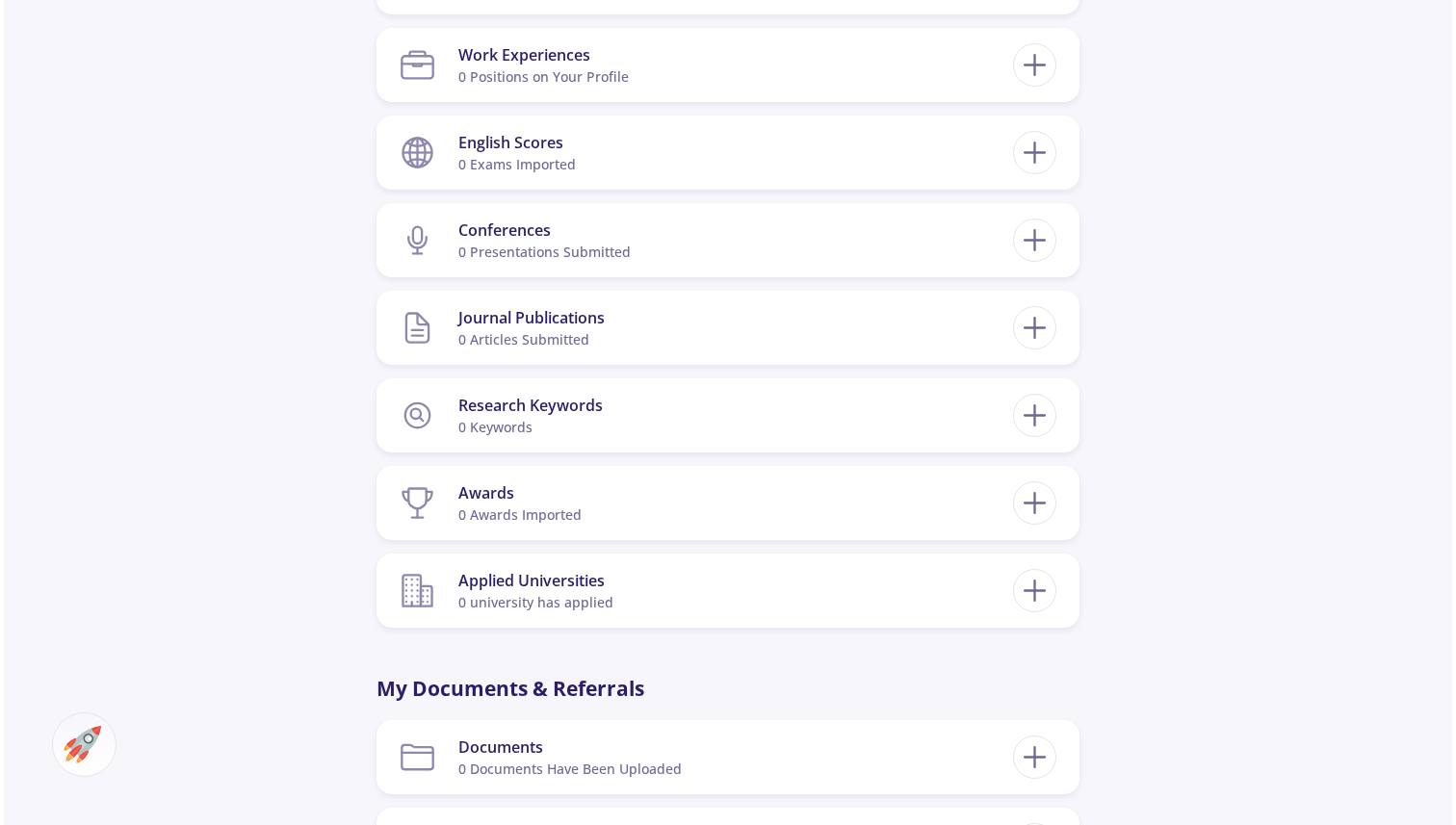
scroll to position [1007, 0]
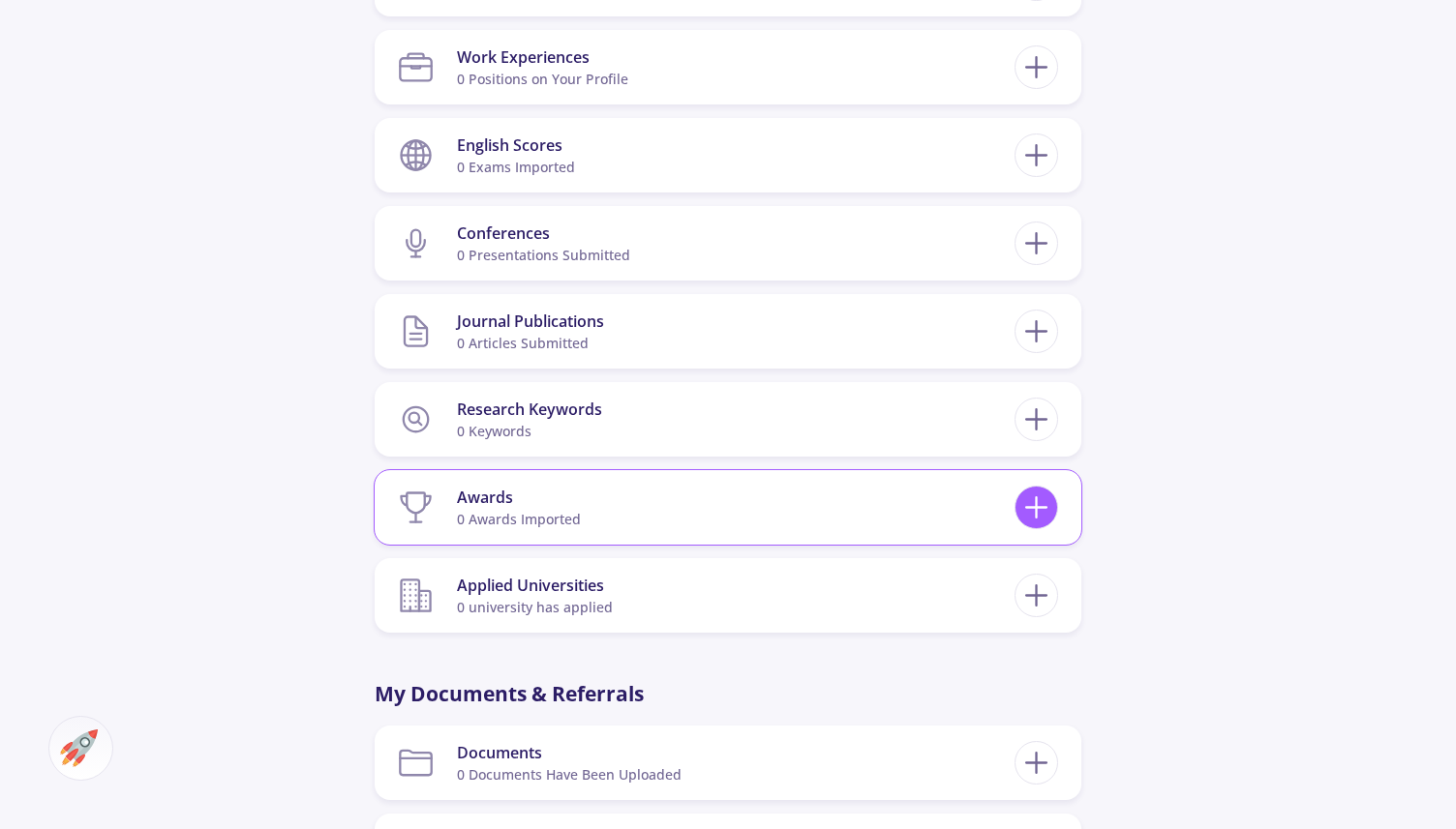
click at [1039, 520] on icon at bounding box center [1036, 507] width 36 height 36
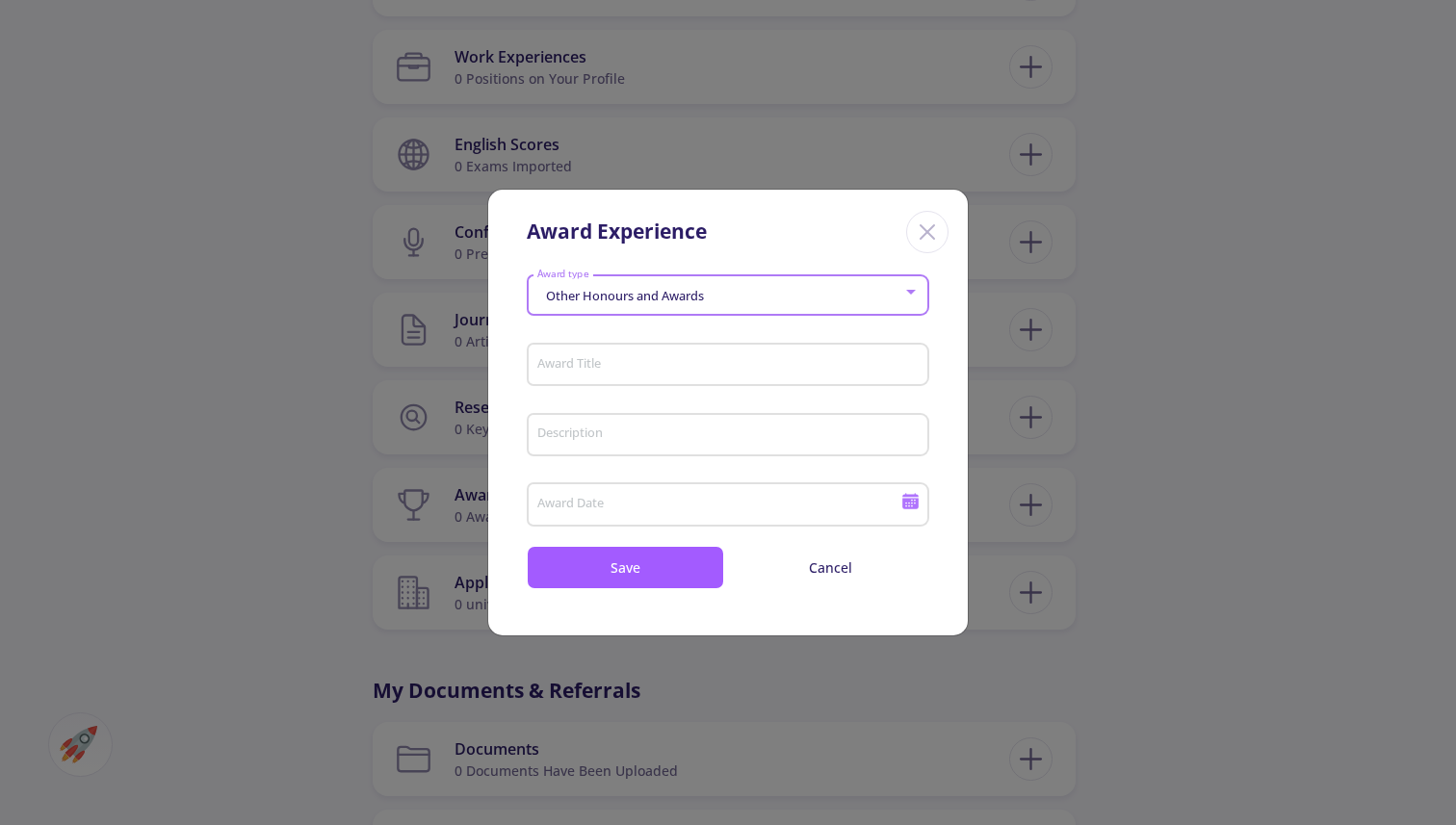
click at [792, 291] on div "Other Honours and Awards" at bounding box center [720, 296] width 367 height 15
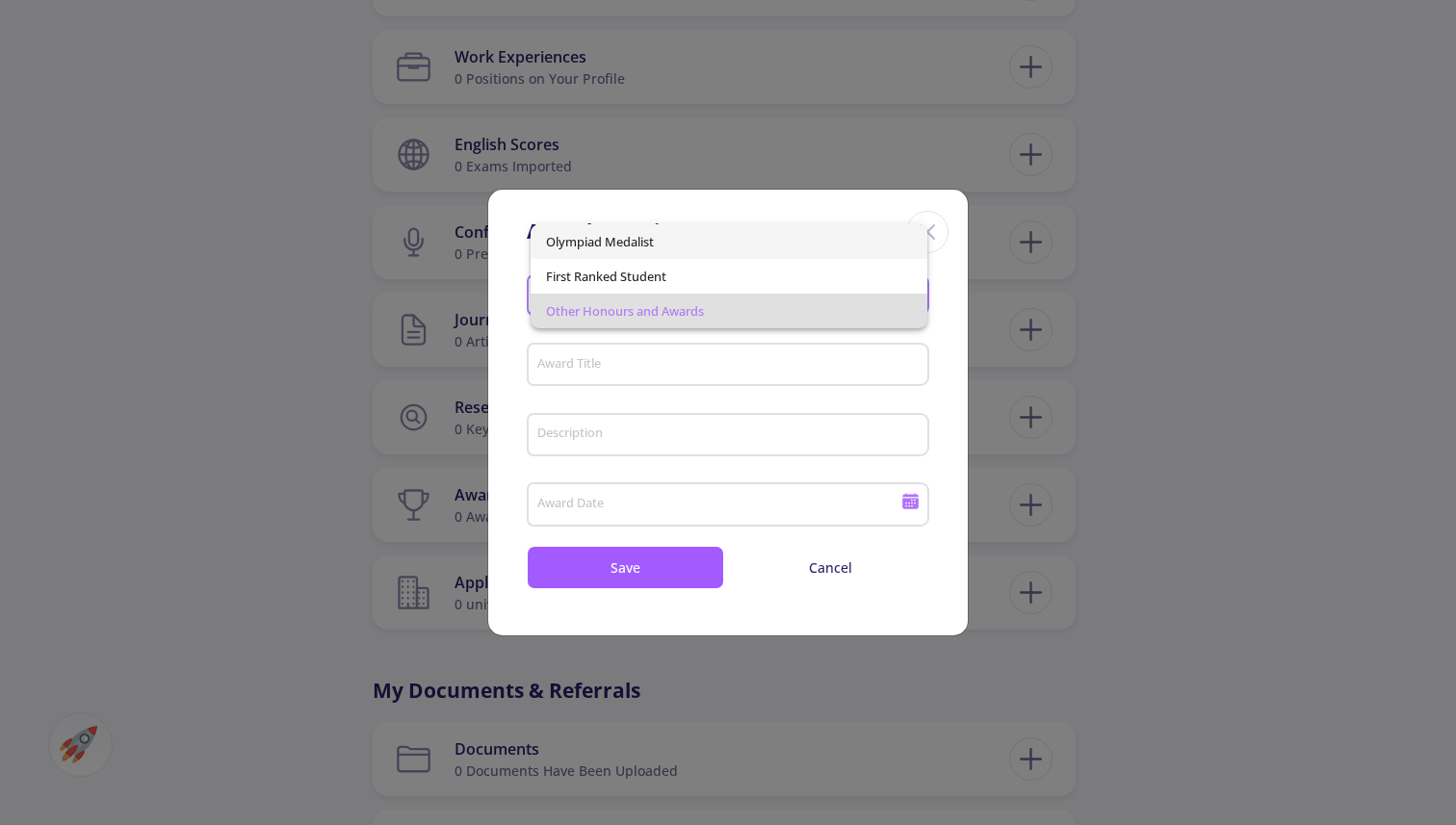
click at [803, 251] on span "Olympiad Medalist" at bounding box center [729, 242] width 367 height 35
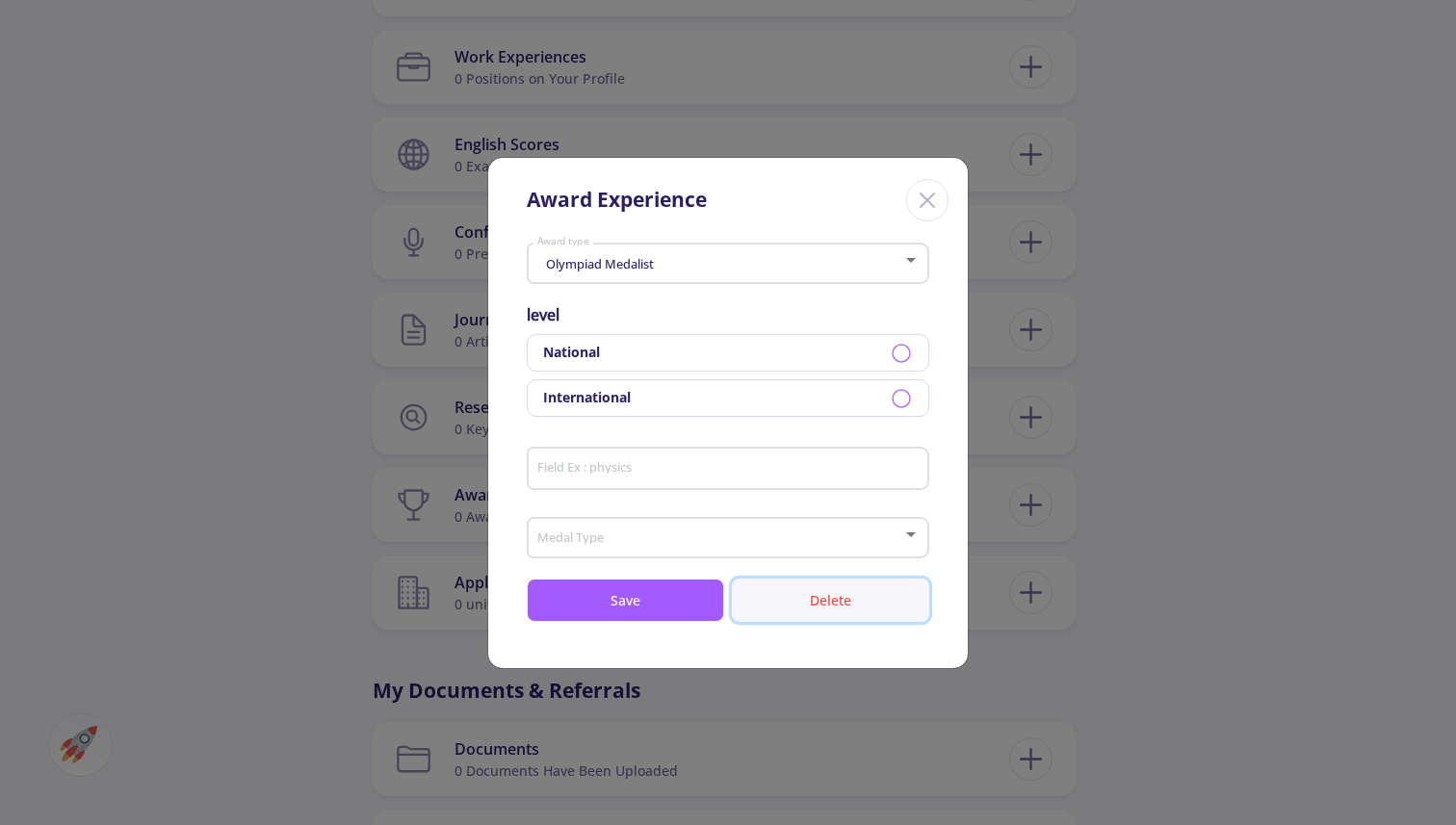
click at [855, 598] on button "Delete" at bounding box center [831, 600] width 198 height 43
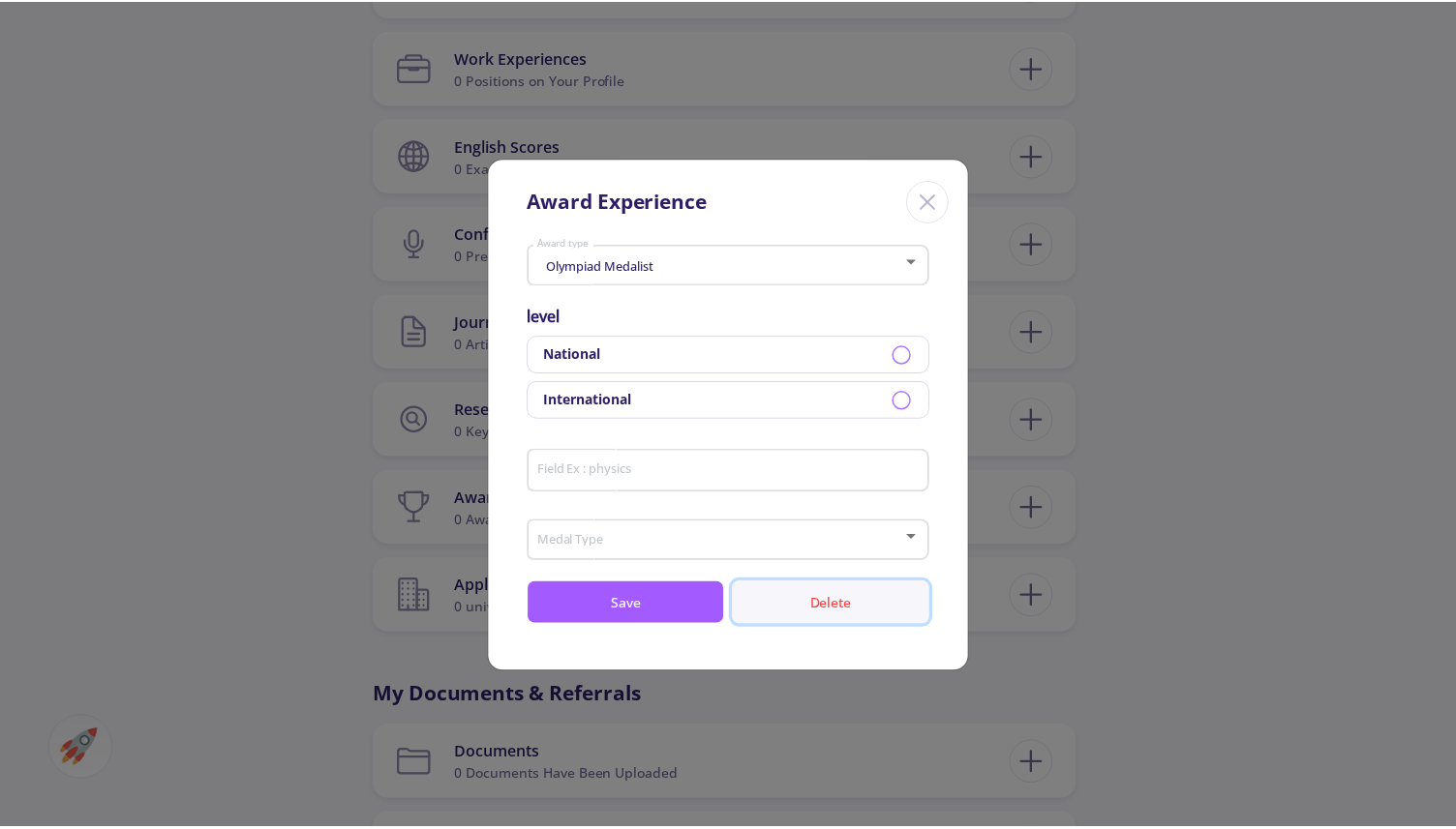
scroll to position [0, 0]
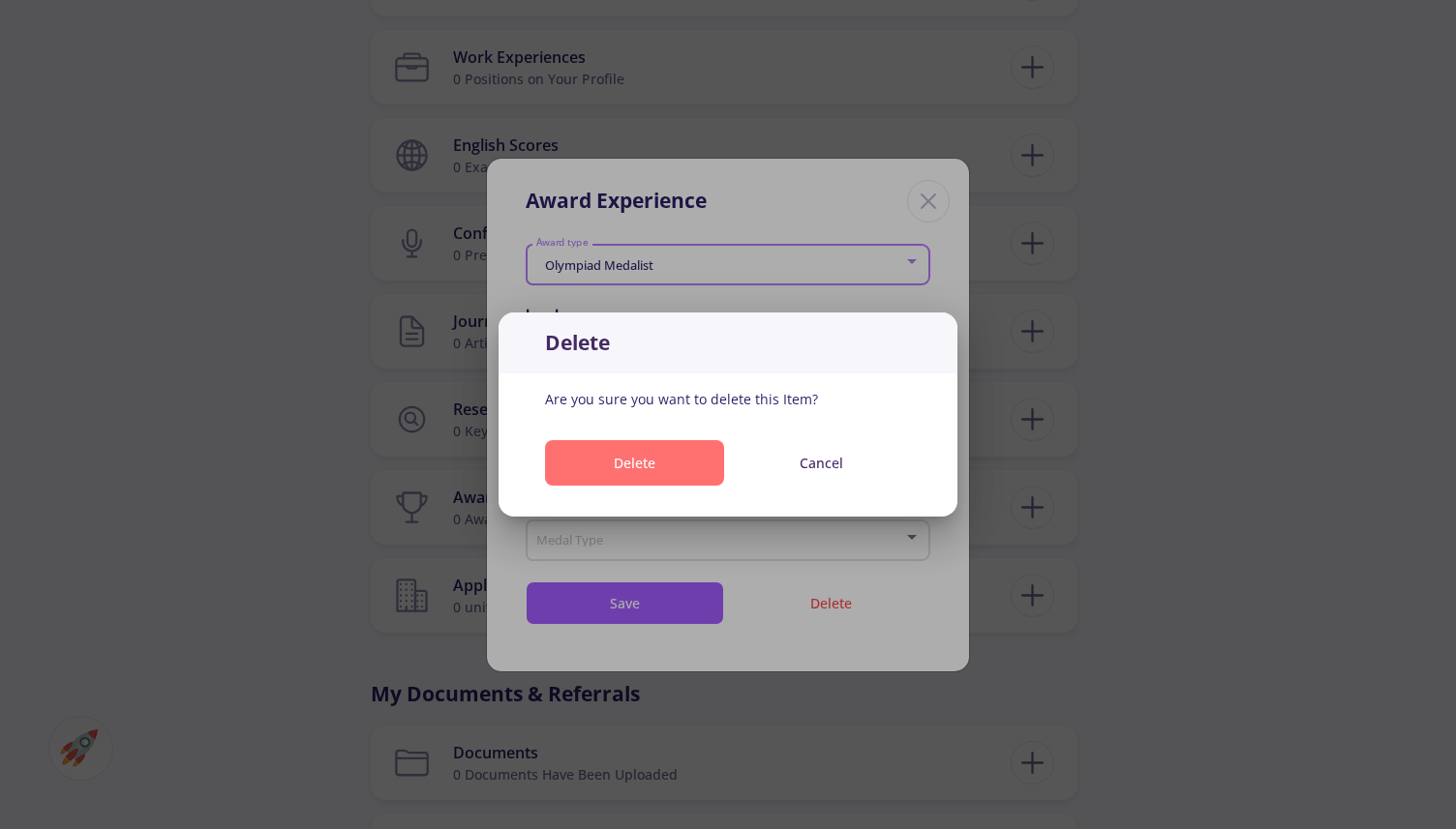
click at [652, 460] on button "Delete" at bounding box center [634, 463] width 179 height 45
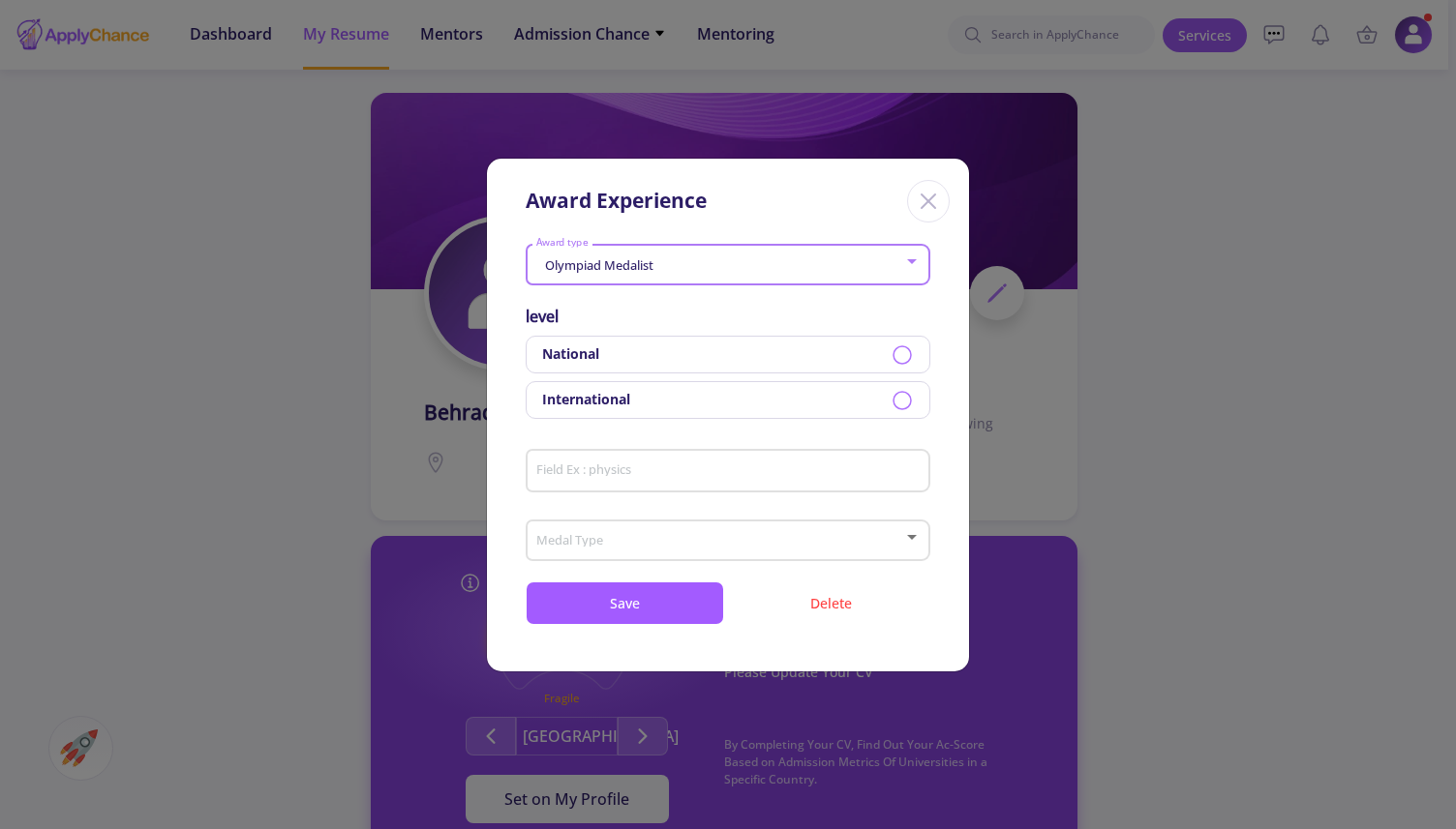
scroll to position [1012, 0]
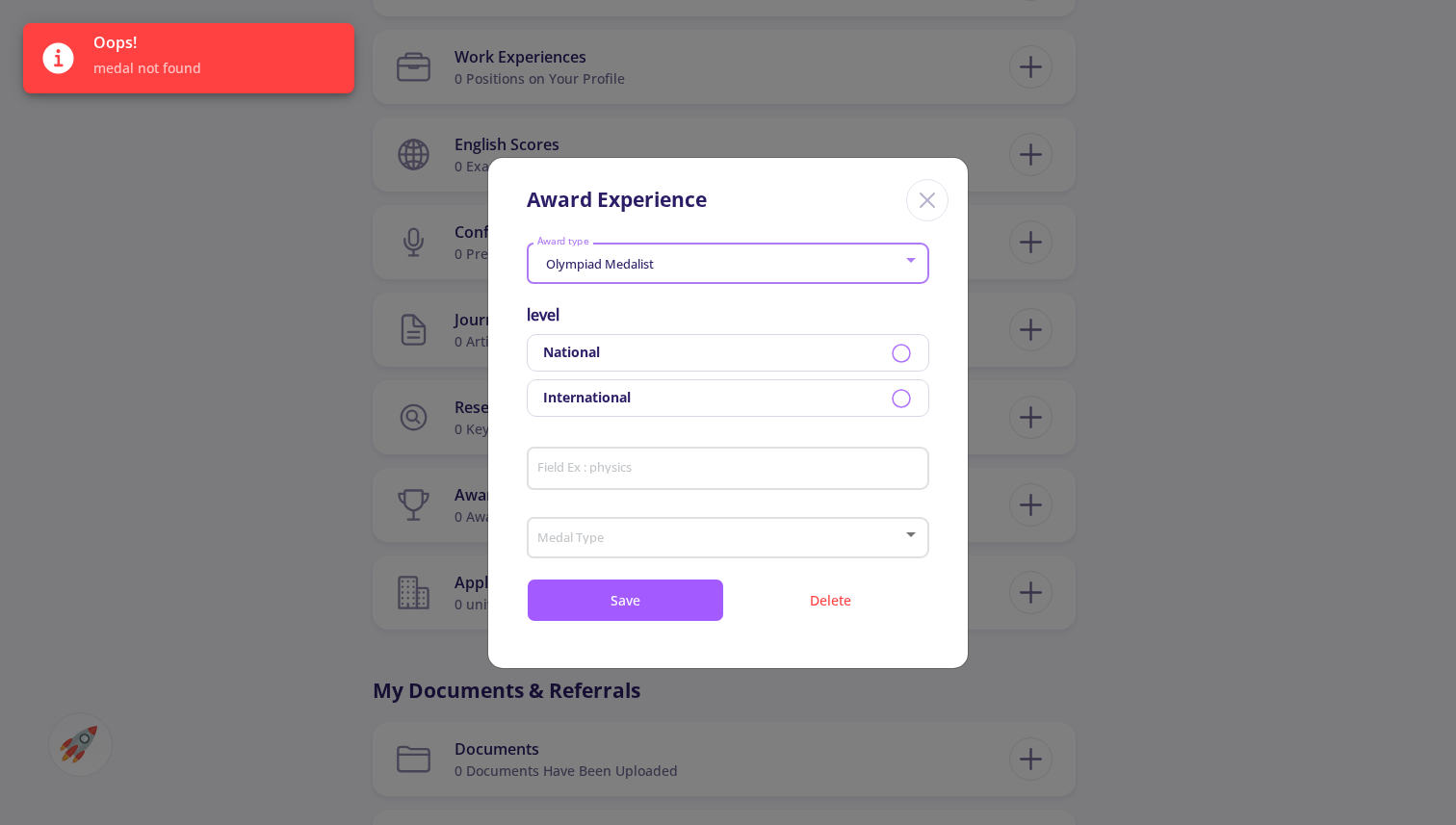
click at [941, 198] on icon "Close" at bounding box center [927, 201] width 31 height 31
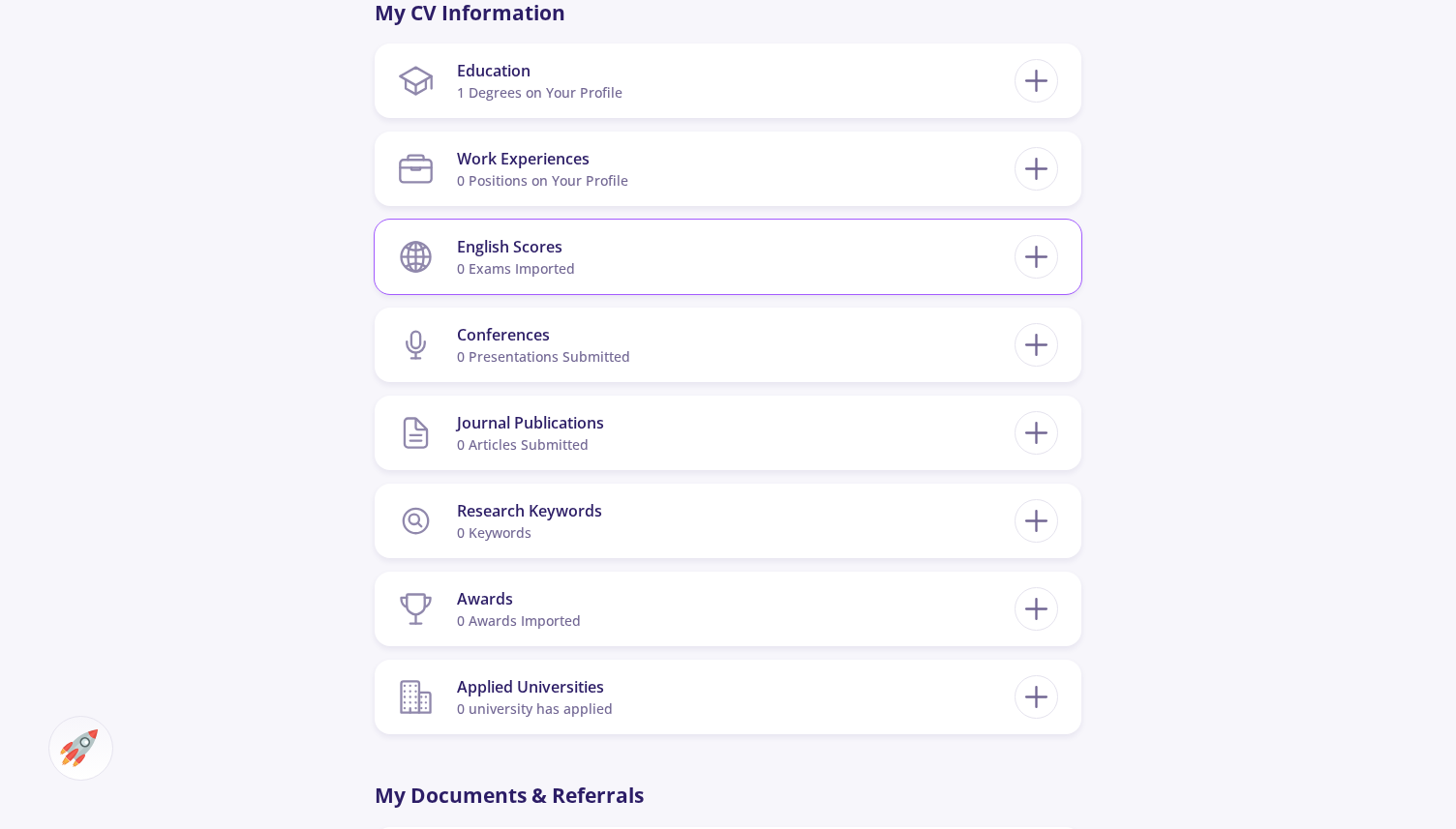
scroll to position [921, 0]
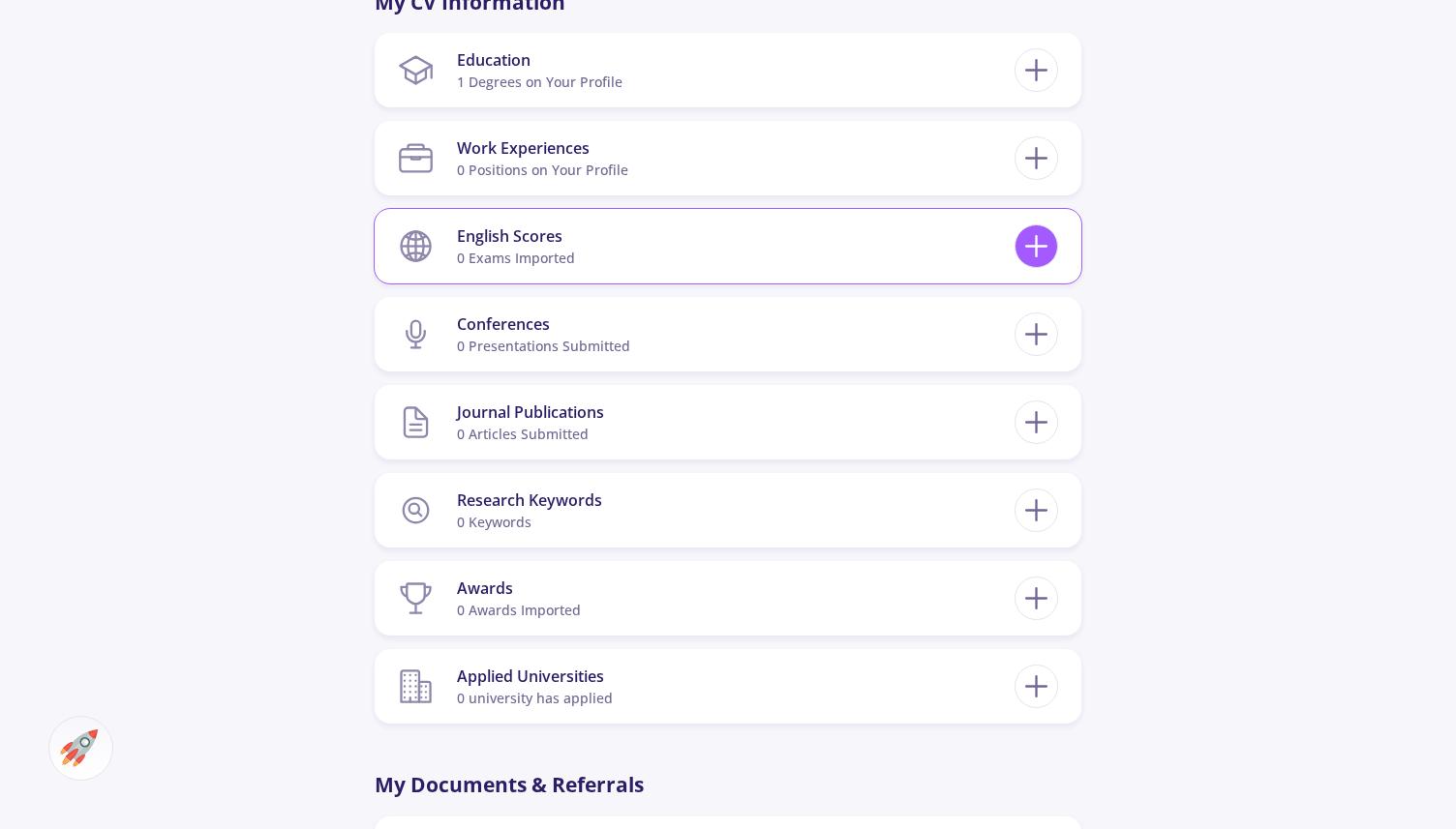
click at [1051, 251] on icon at bounding box center [1036, 246] width 36 height 36
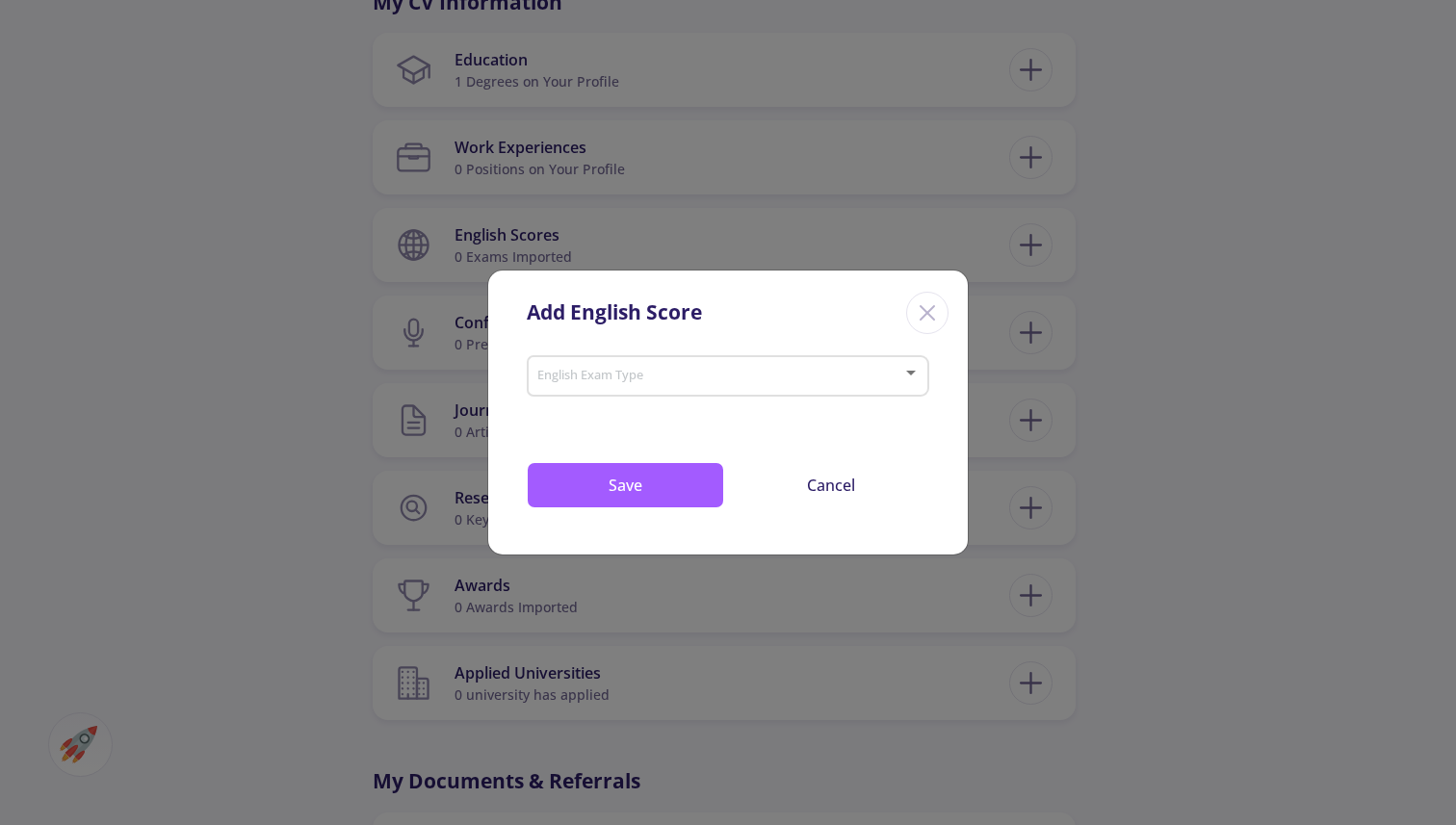
click at [669, 370] on div "English Exam Type" at bounding box center [728, 372] width 385 height 48
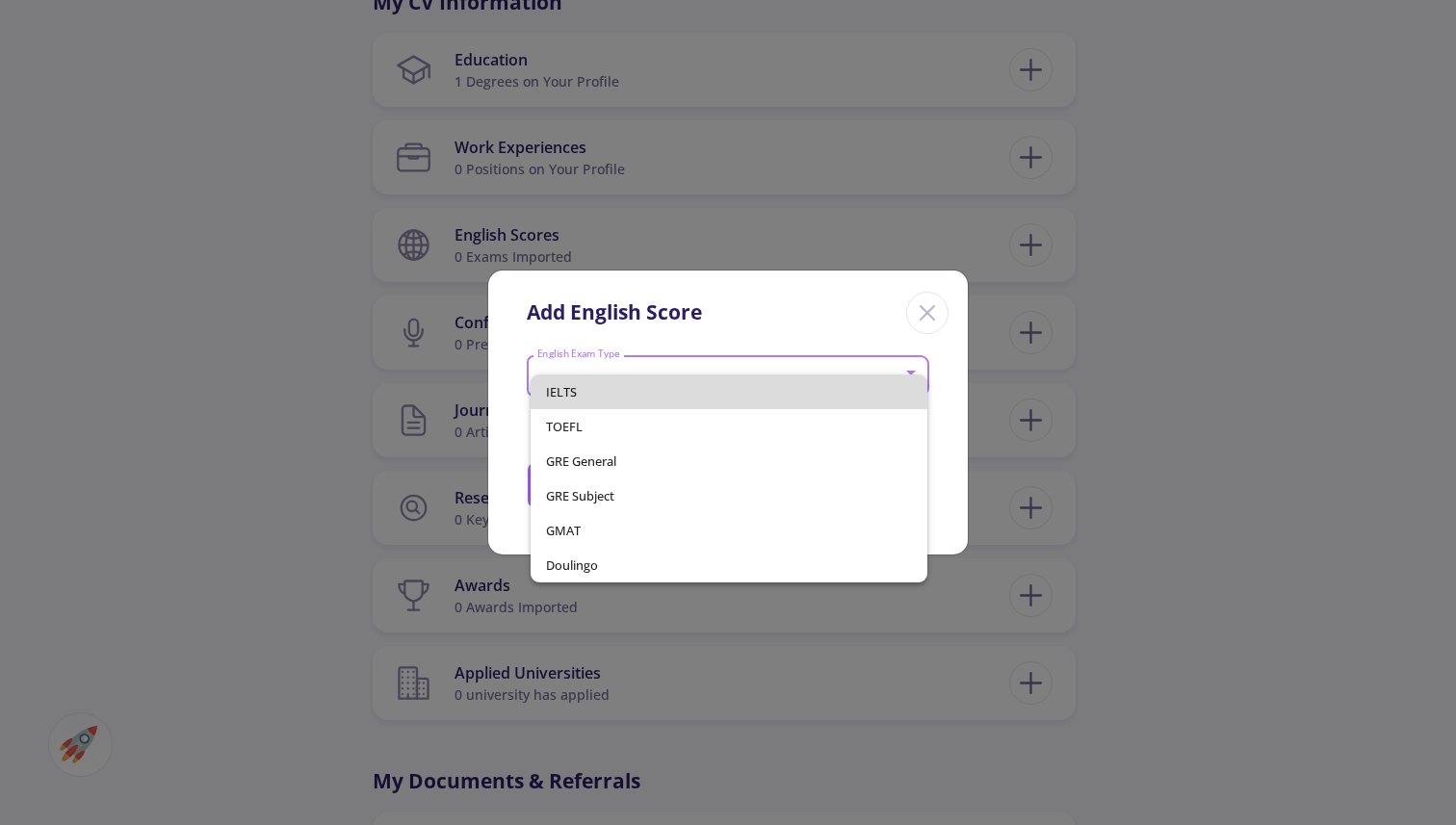
click at [668, 392] on span "IELTS" at bounding box center [729, 393] width 367 height 35
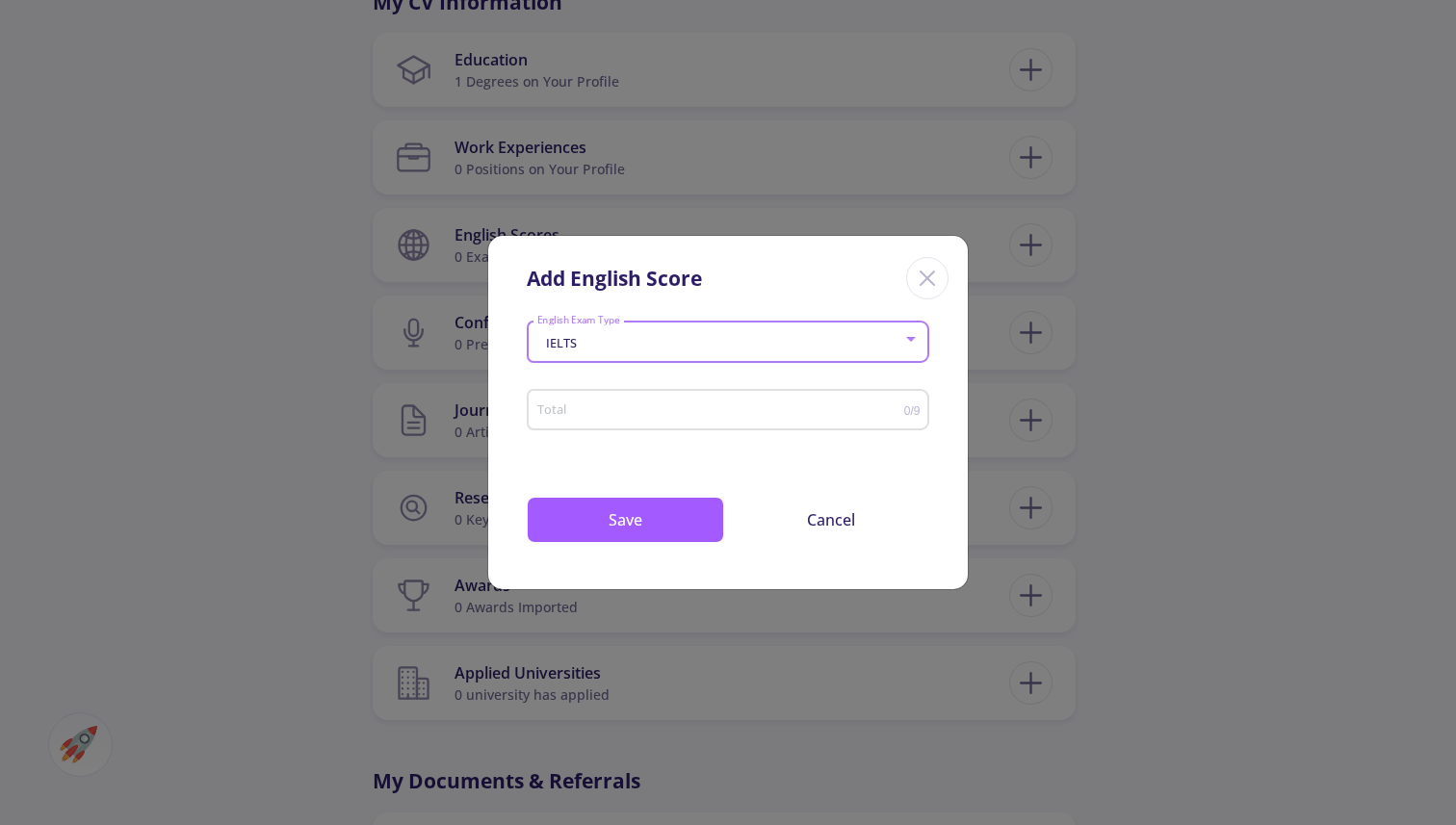
click at [673, 417] on input "Total" at bounding box center [721, 410] width 368 height 15
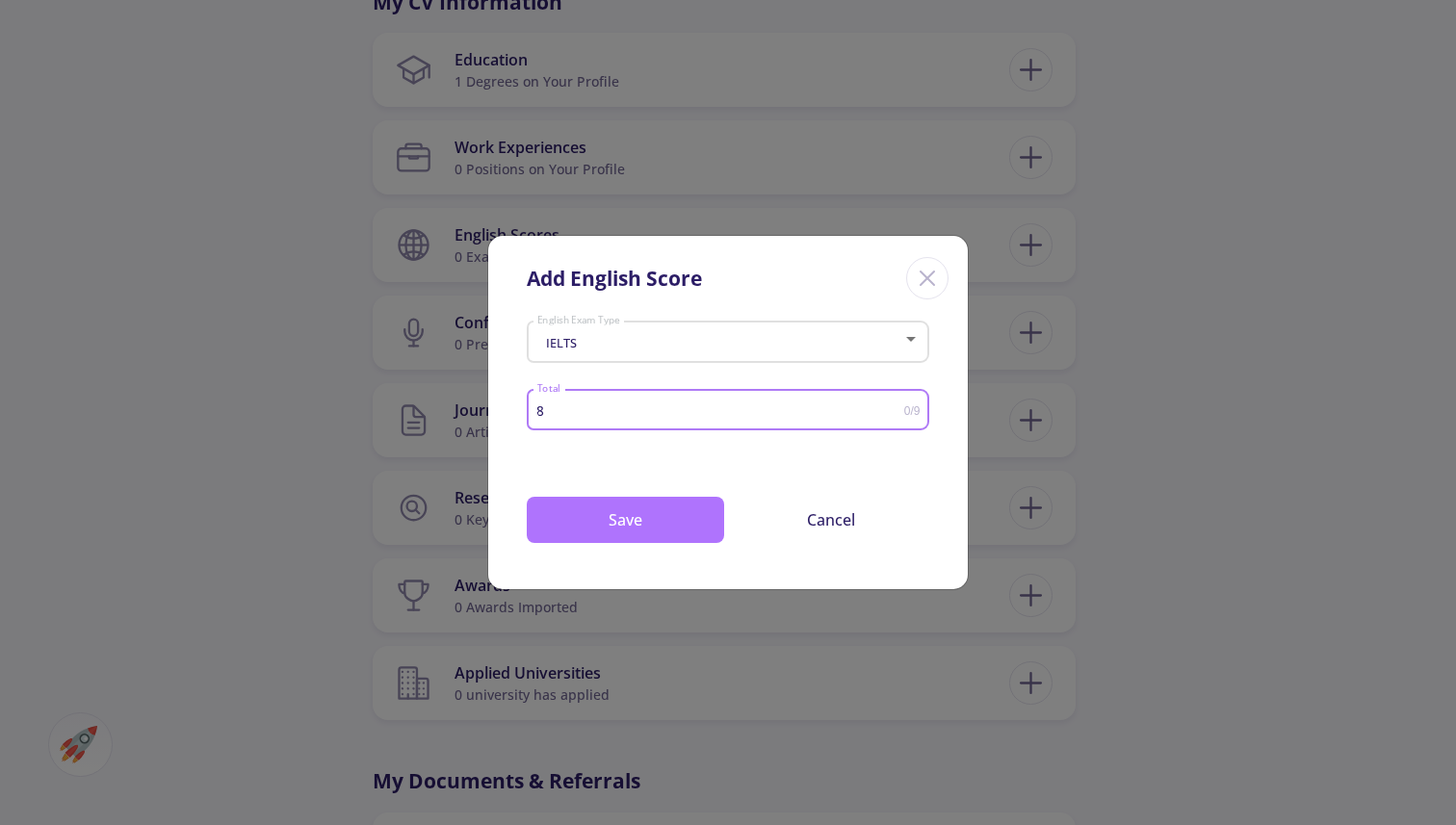
type input "8"
click at [633, 511] on button "Save" at bounding box center [625, 519] width 198 height 46
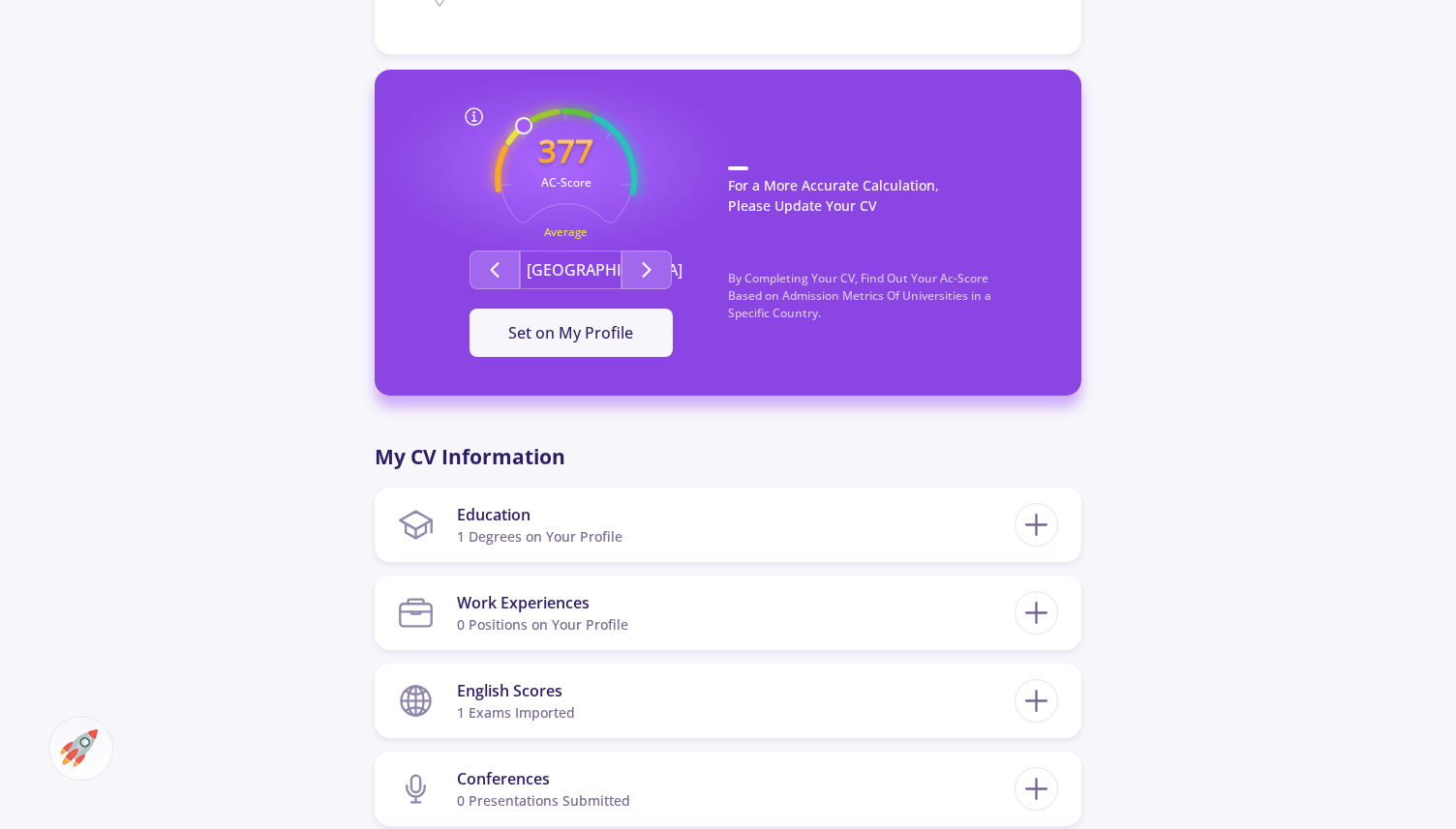
scroll to position [0, 0]
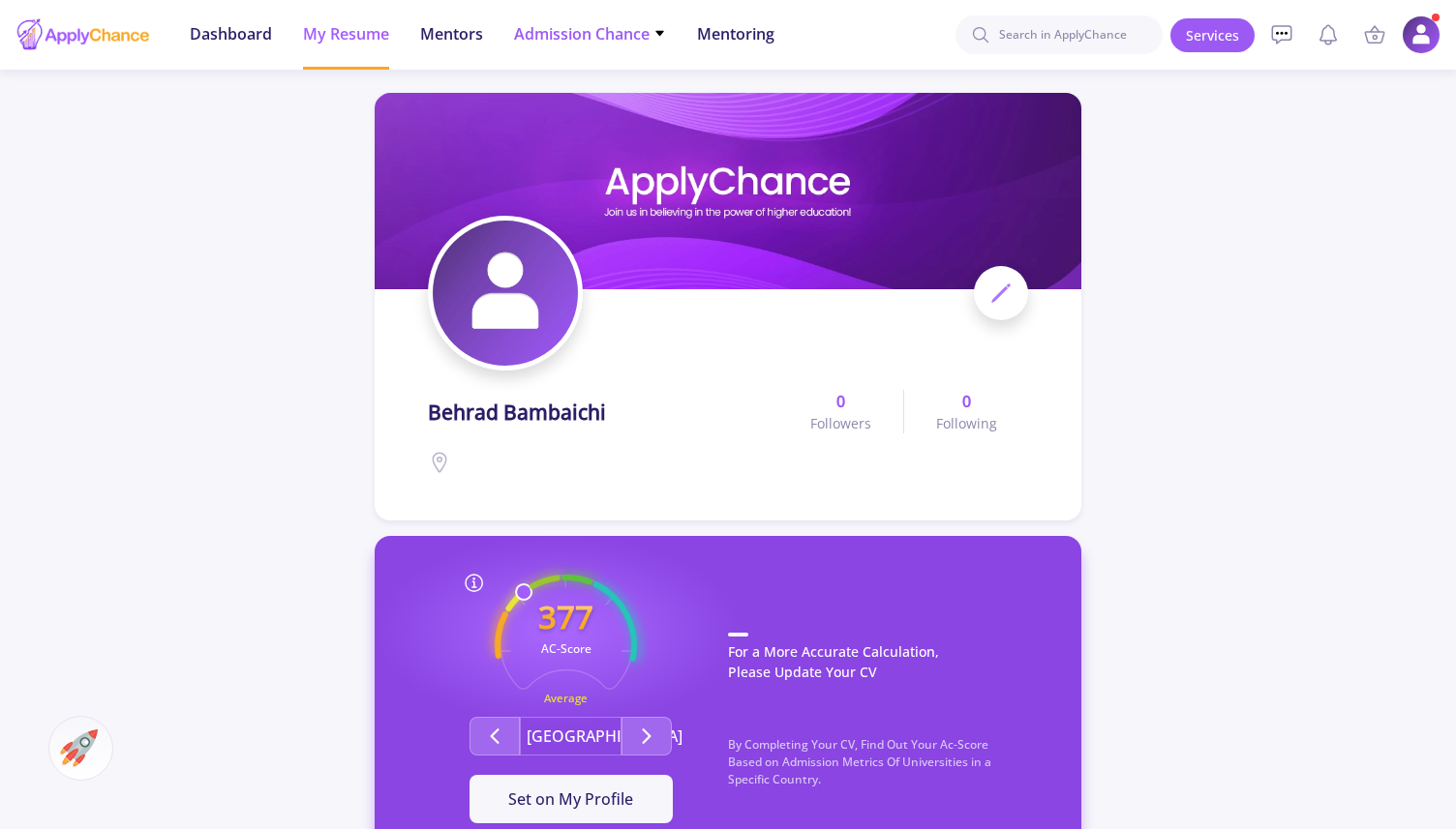
click at [663, 28] on icon at bounding box center [659, 33] width 13 height 13
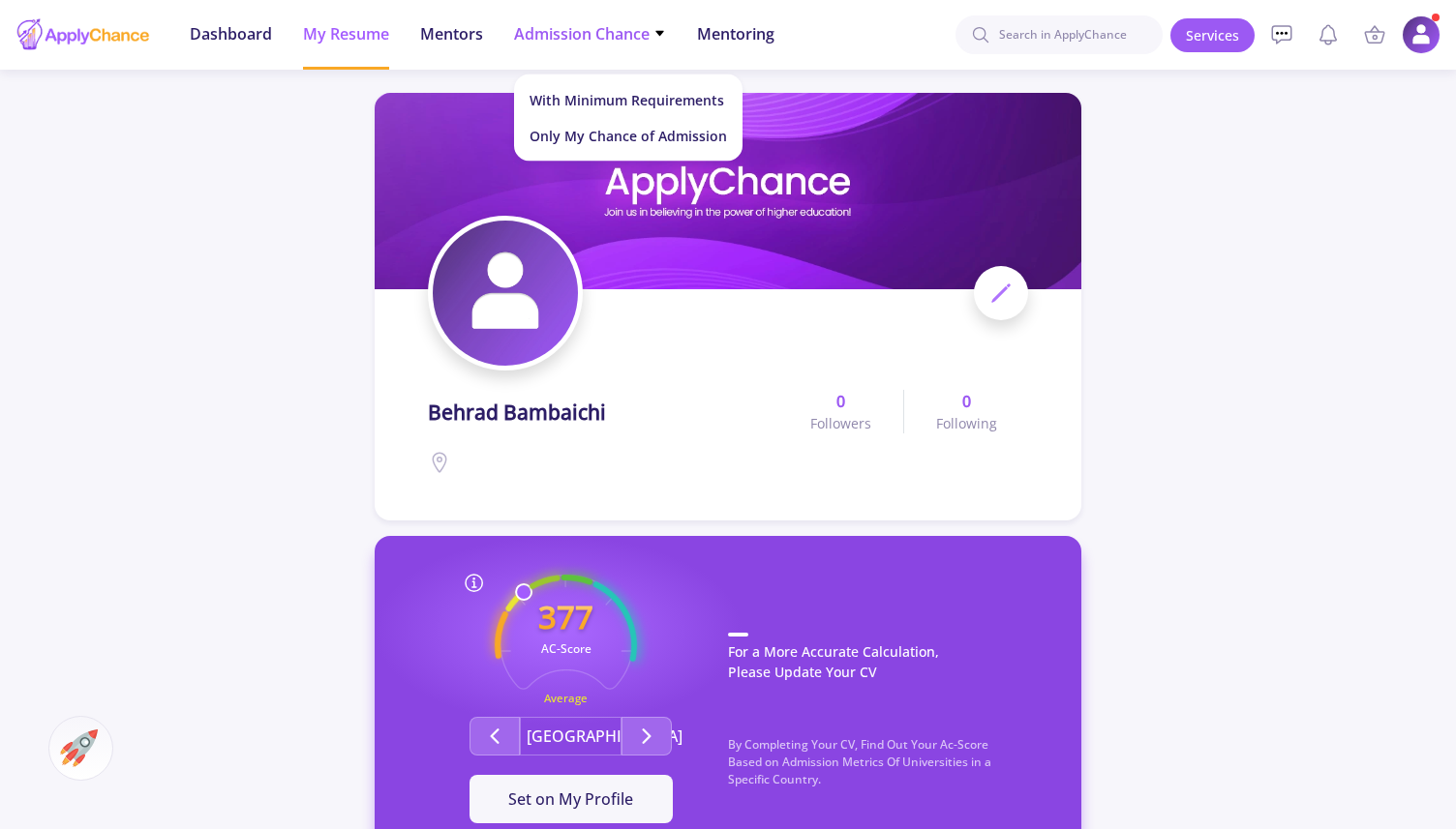
click at [621, 30] on span "Admission Chance" at bounding box center [589, 34] width 152 height 23
